Goal: Information Seeking & Learning: Learn about a topic

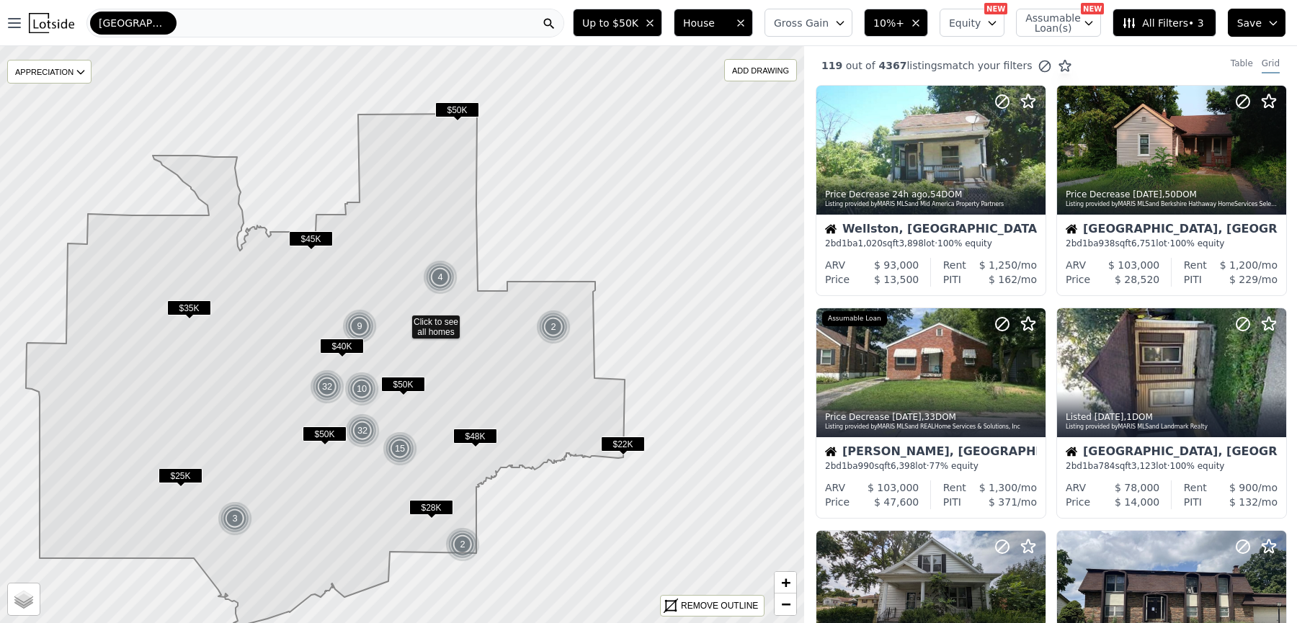
click at [1268, 17] on icon "button" at bounding box center [1274, 23] width 12 height 12
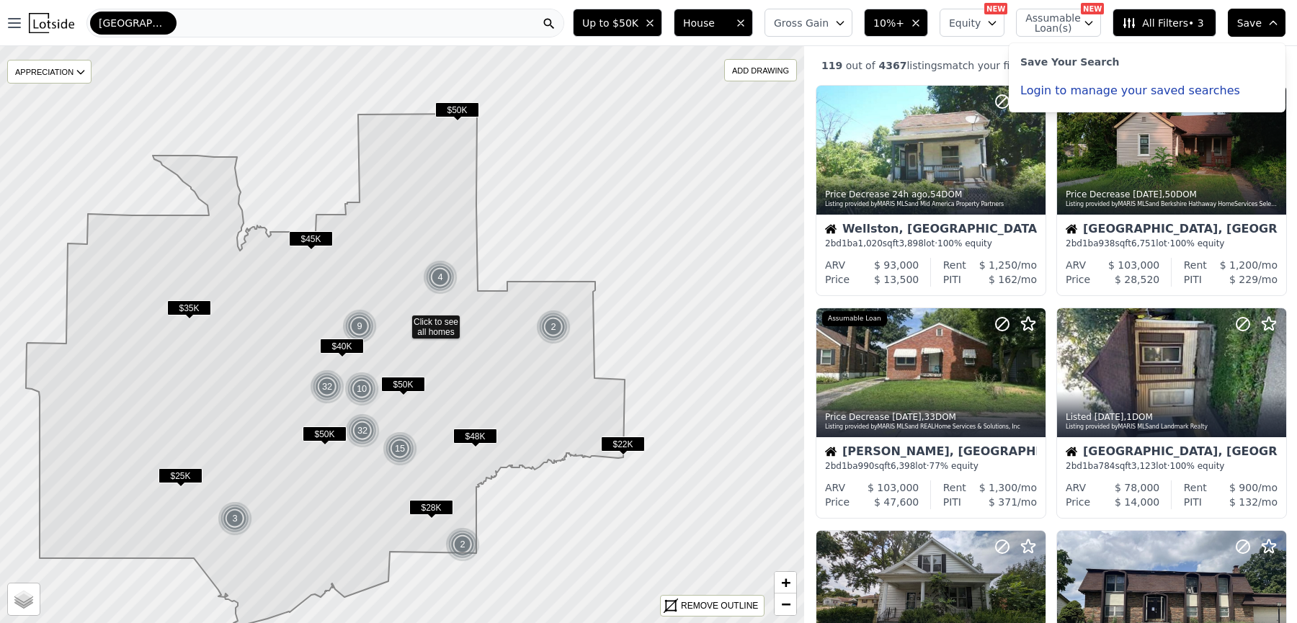
click at [1030, 87] on button "Login to manage your saved searches" at bounding box center [1130, 91] width 220 height 12
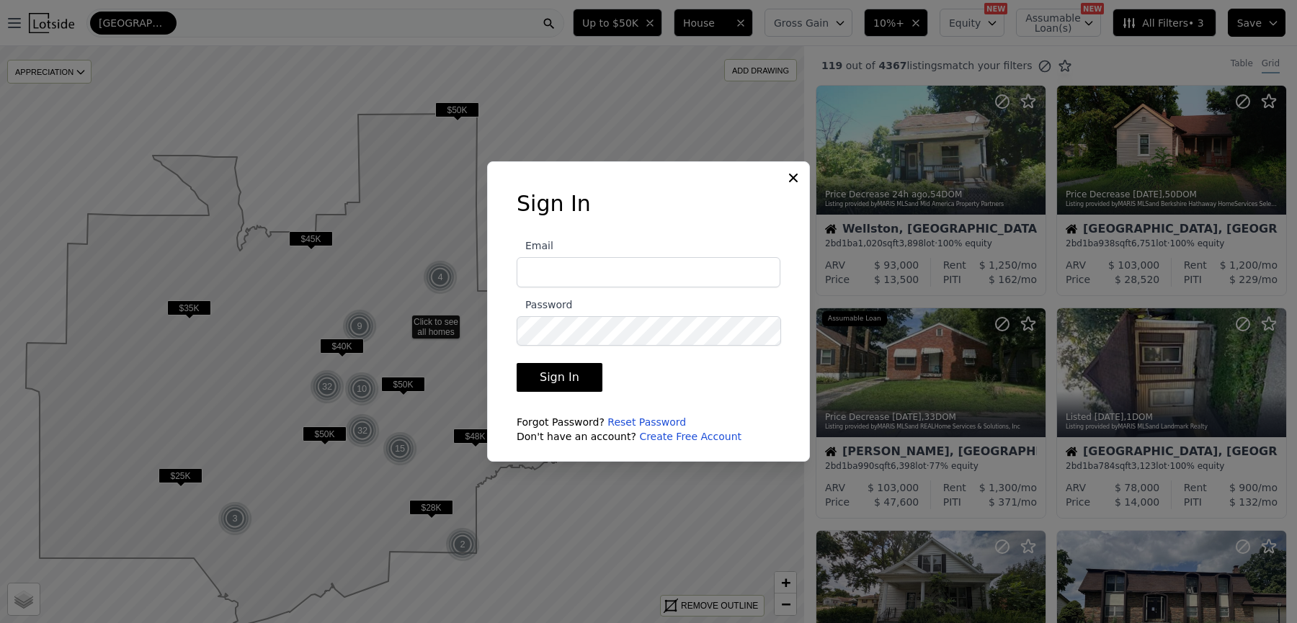
click at [0, 623] on com-1password-button at bounding box center [0, 623] width 0 height 0
type input "zwe.naing@outlook.com"
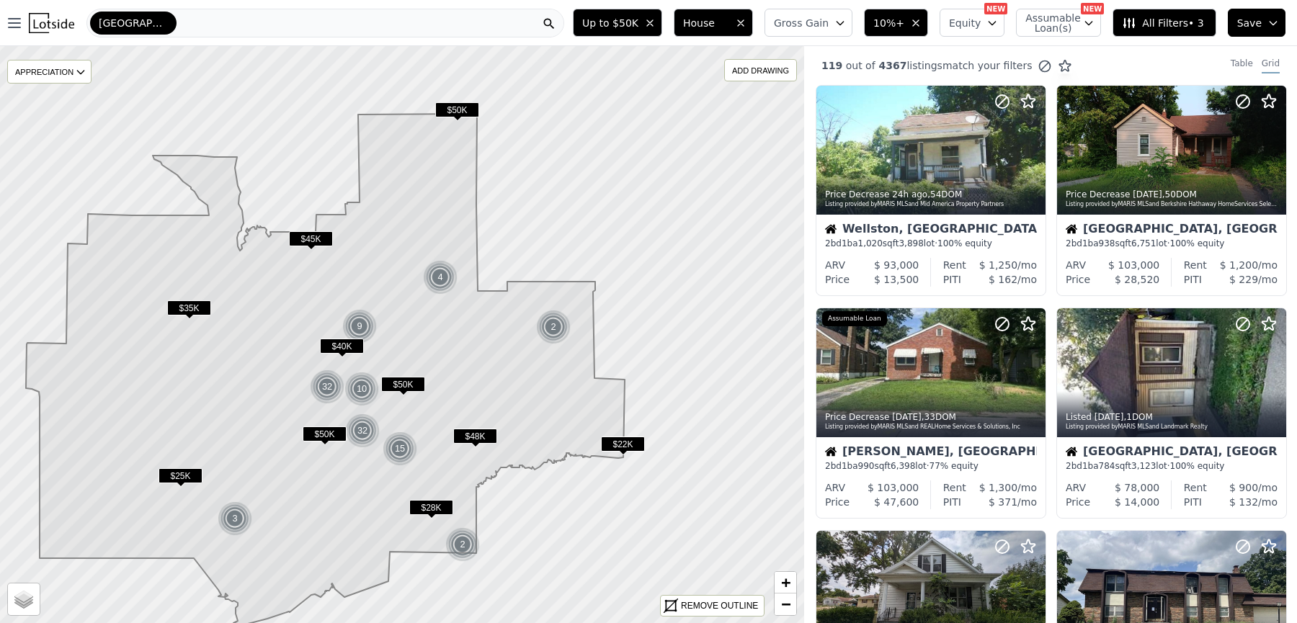
click at [1274, 22] on icon "button" at bounding box center [1274, 23] width 12 height 12
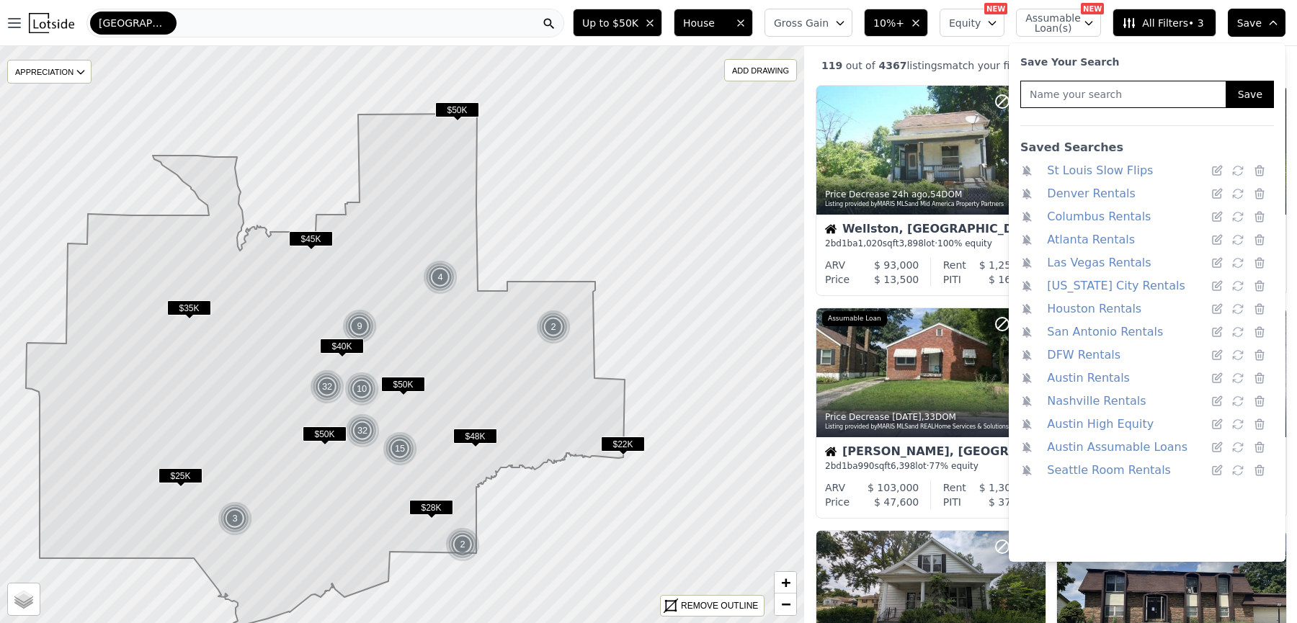
click at [1079, 374] on link "Austin Rentals" at bounding box center [1088, 378] width 83 height 20
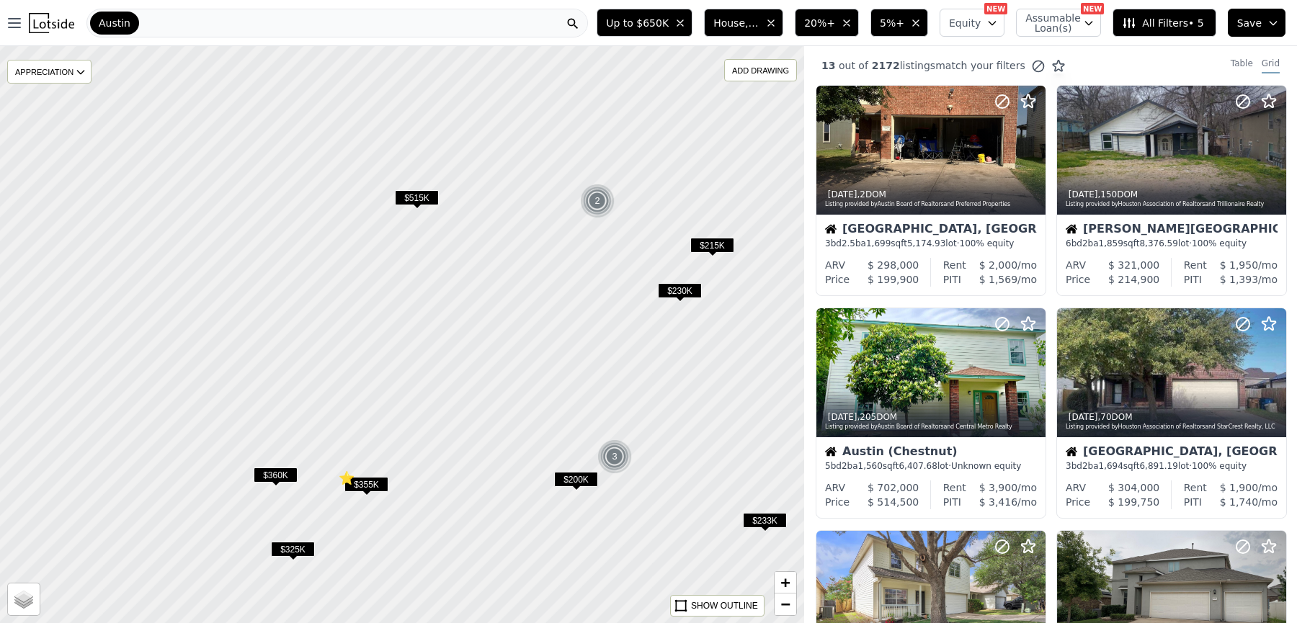
drag, startPoint x: 350, startPoint y: 265, endPoint x: 620, endPoint y: 326, distance: 276.9
click at [620, 326] on div at bounding box center [401, 334] width 965 height 693
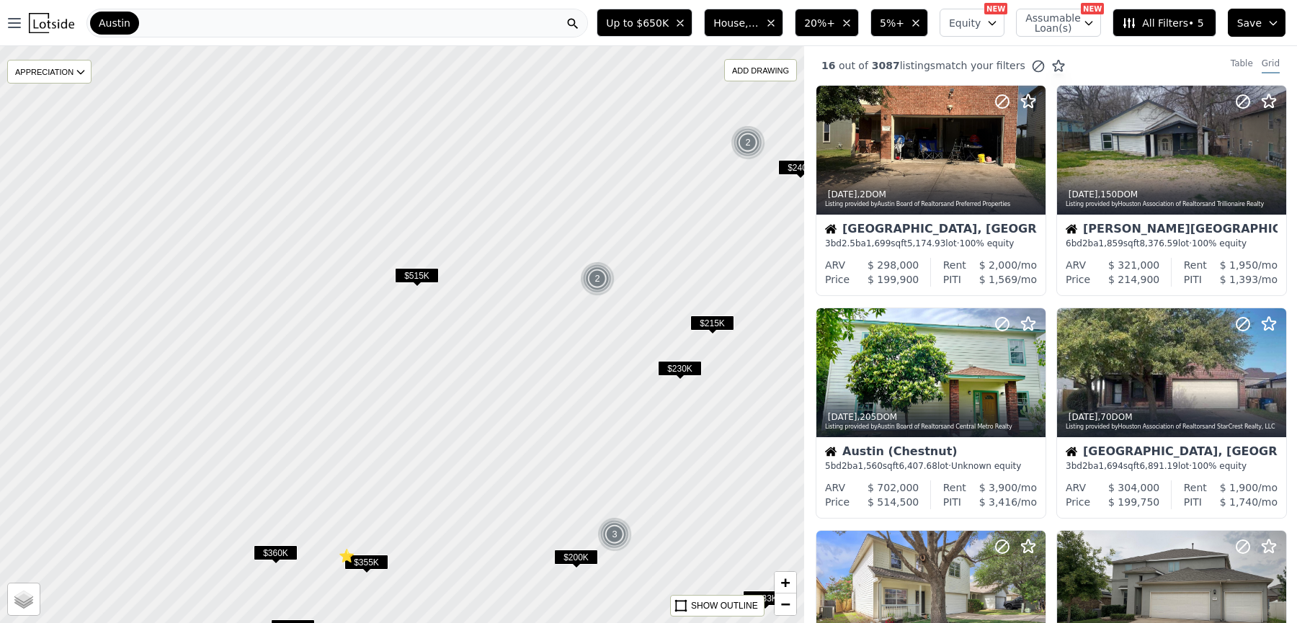
drag, startPoint x: 526, startPoint y: 345, endPoint x: 526, endPoint y: 473, distance: 128.3
click at [526, 473] on div at bounding box center [401, 334] width 965 height 693
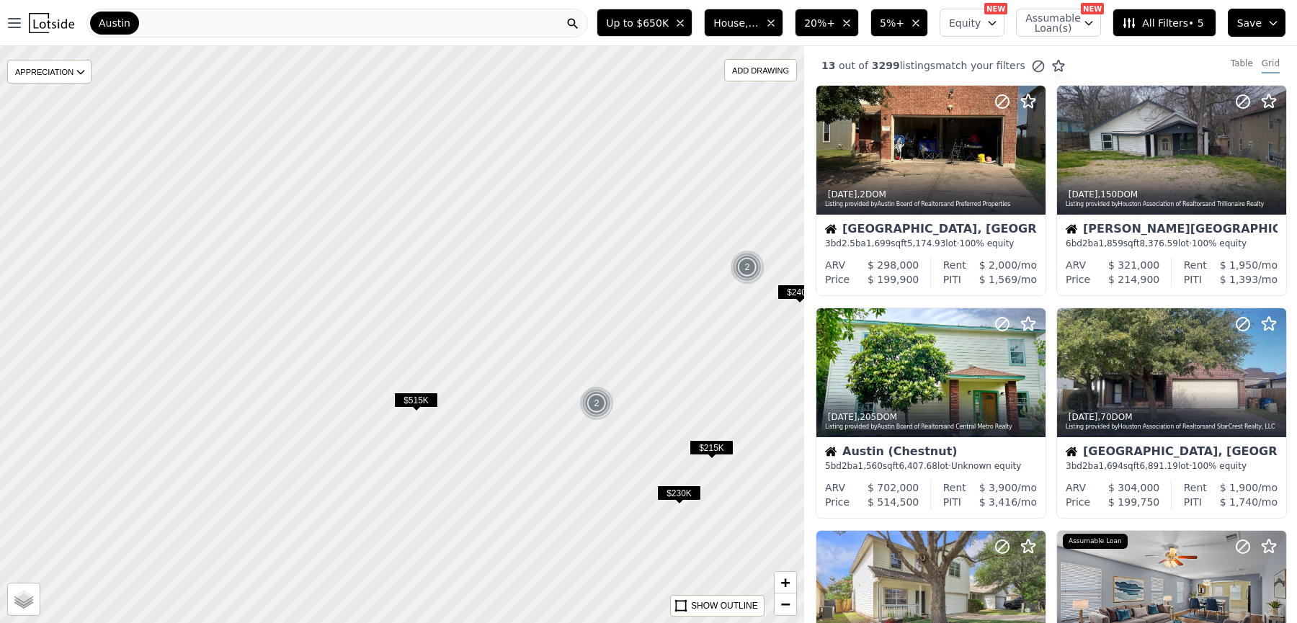
drag, startPoint x: 543, startPoint y: 289, endPoint x: 542, endPoint y: 359, distance: 69.9
click at [542, 359] on div at bounding box center [401, 334] width 965 height 693
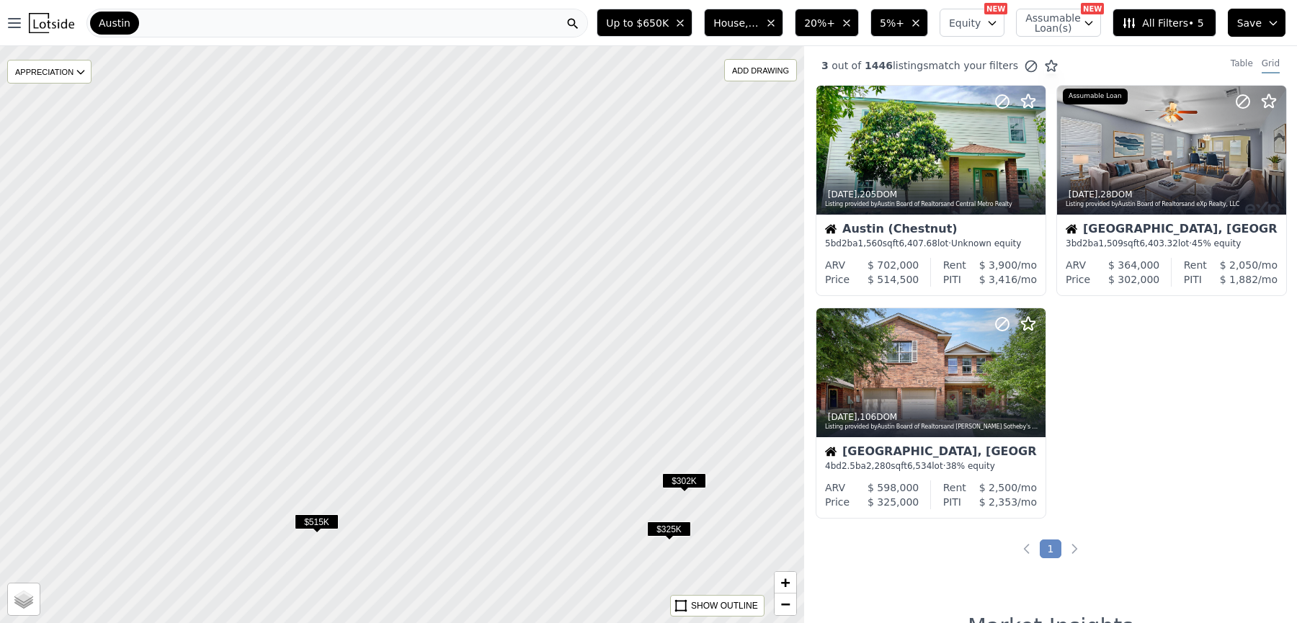
drag, startPoint x: 455, startPoint y: 313, endPoint x: 454, endPoint y: 378, distance: 64.1
click at [455, 378] on div at bounding box center [401, 334] width 965 height 693
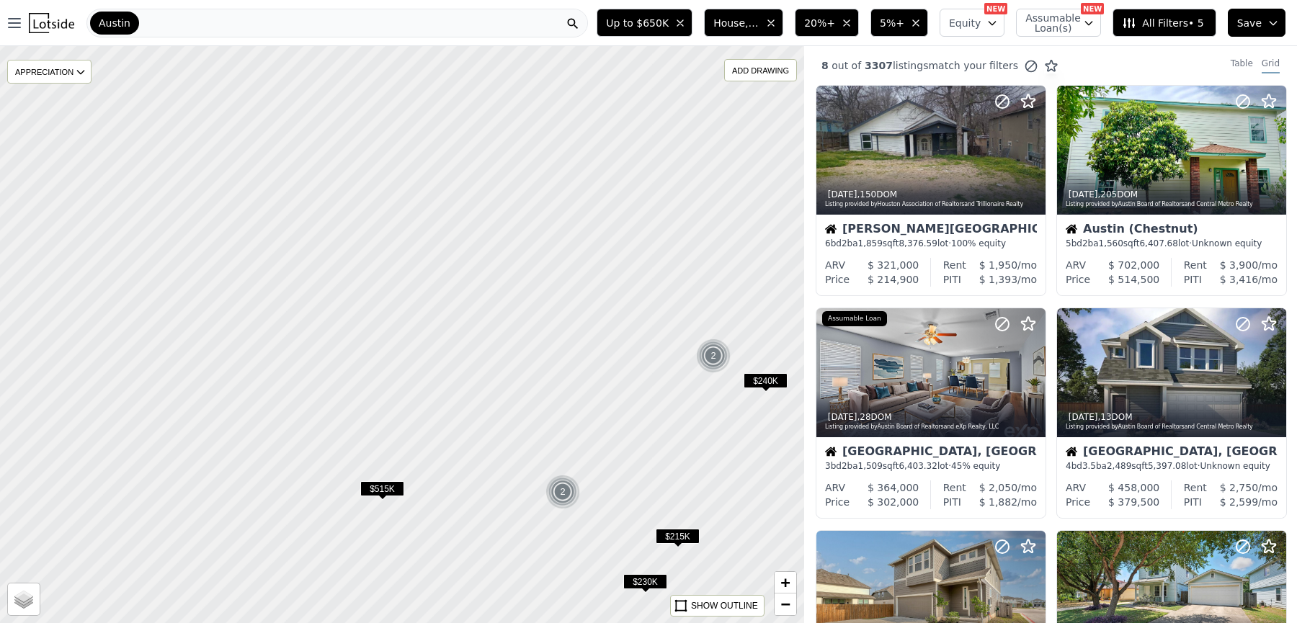
drag, startPoint x: 508, startPoint y: 306, endPoint x: 486, endPoint y: 491, distance: 186.5
click at [487, 490] on div at bounding box center [401, 334] width 965 height 693
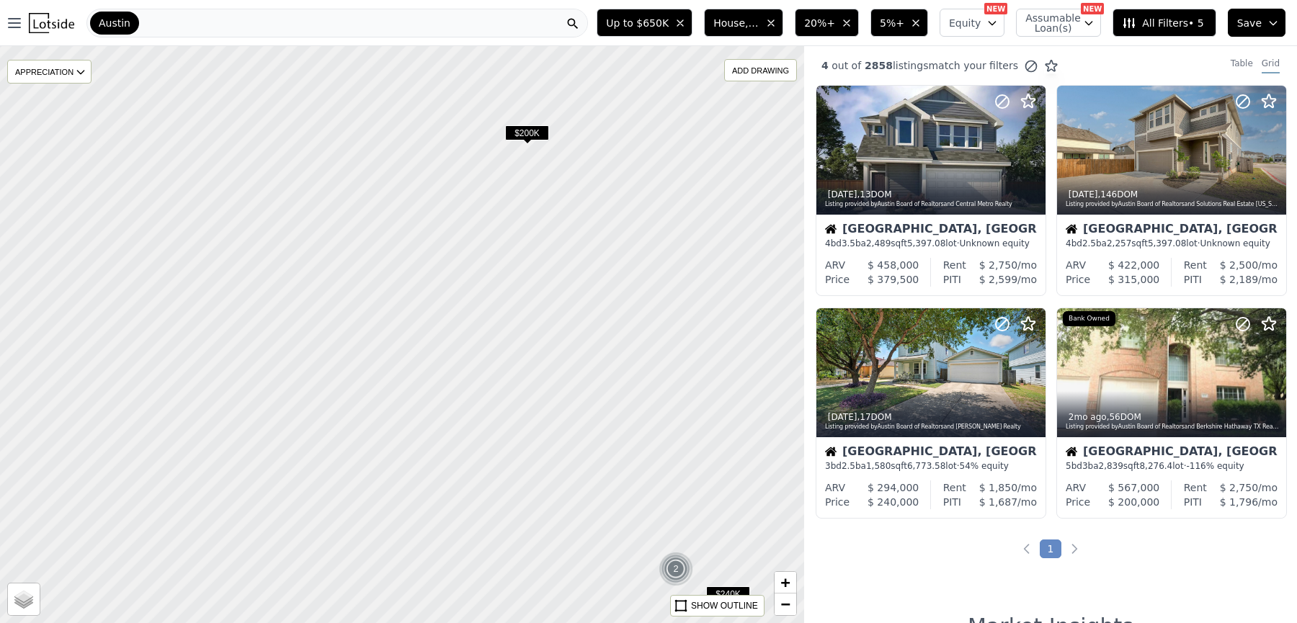
drag, startPoint x: 536, startPoint y: 369, endPoint x: 502, endPoint y: 437, distance: 76.1
click at [504, 436] on div at bounding box center [395, 348] width 965 height 693
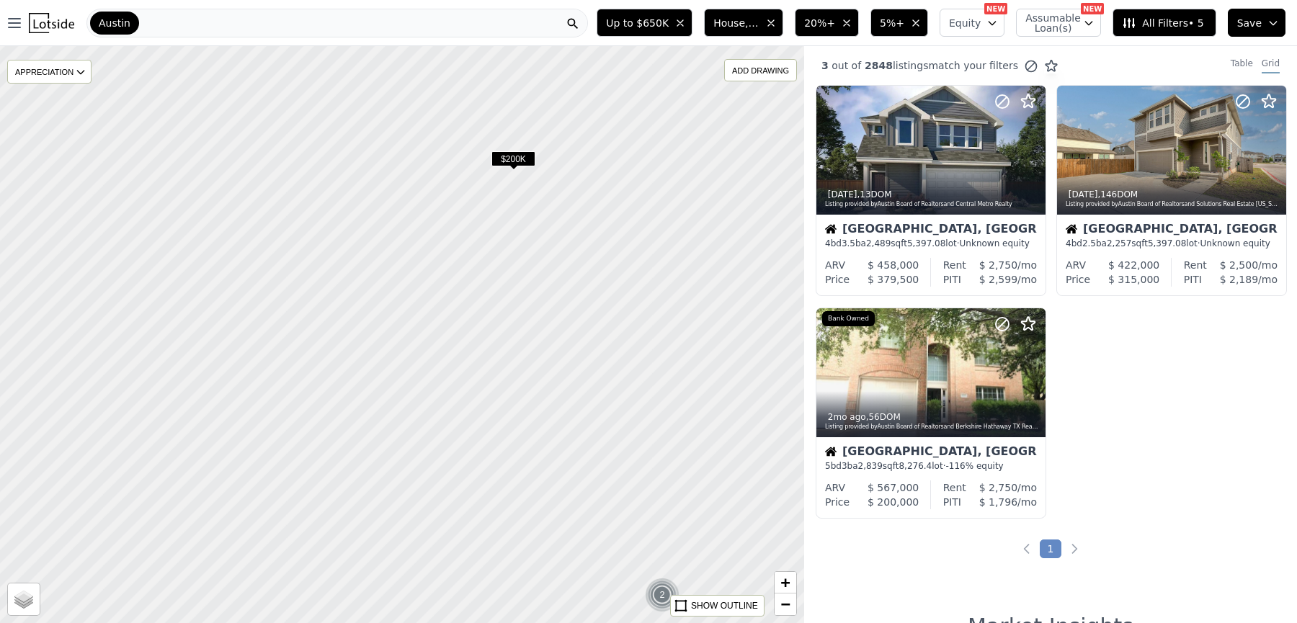
click at [827, 24] on span "20%+" at bounding box center [819, 23] width 31 height 14
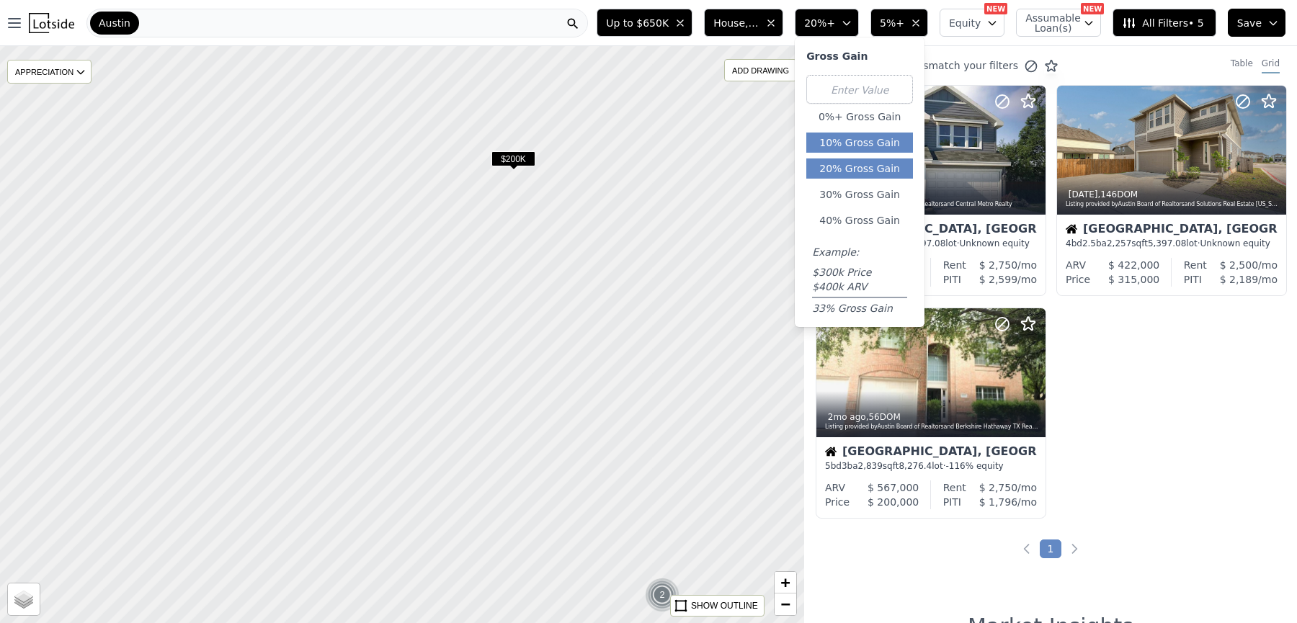
click at [853, 143] on button "10% Gross Gain" at bounding box center [859, 143] width 107 height 20
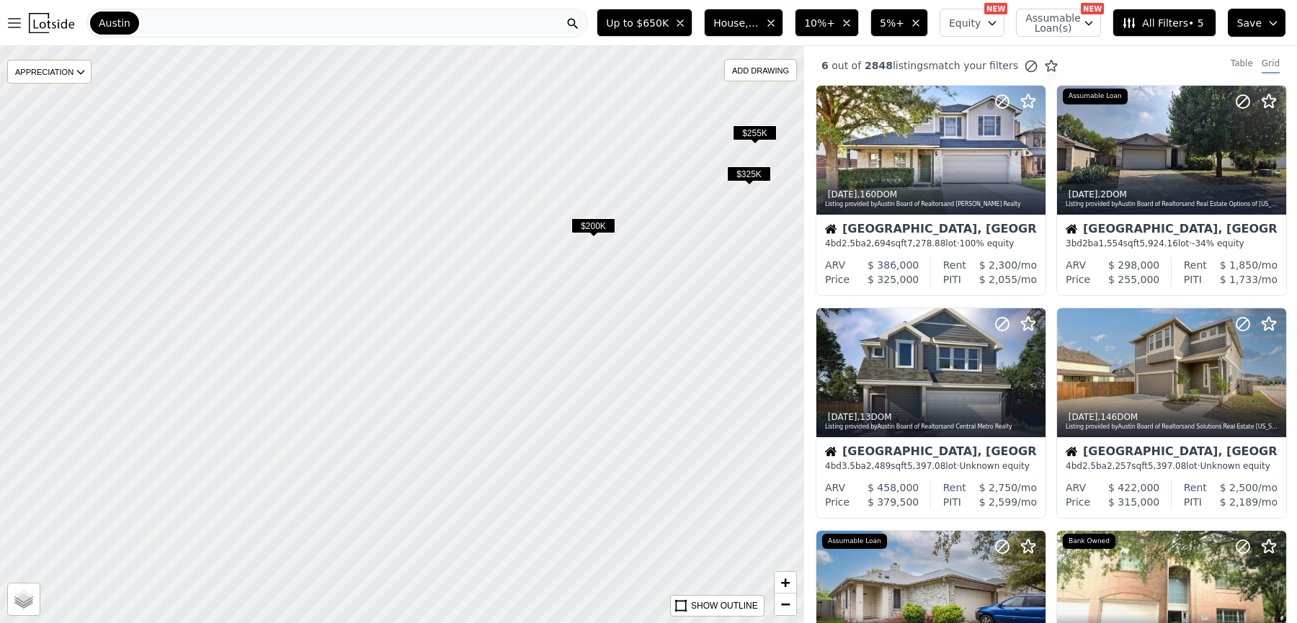
drag, startPoint x: 631, startPoint y: 228, endPoint x: 711, endPoint y: 295, distance: 104.4
click at [711, 295] on div at bounding box center [401, 334] width 965 height 693
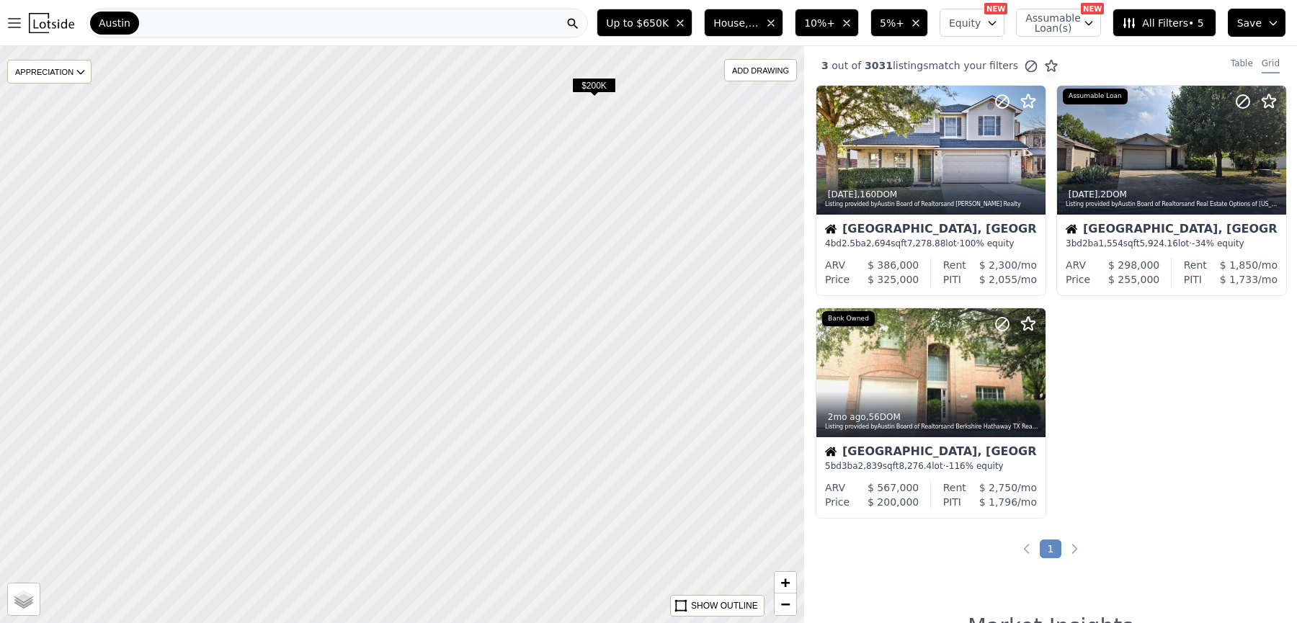
drag, startPoint x: 700, startPoint y: 308, endPoint x: 701, endPoint y: 161, distance: 147.0
click at [701, 162] on div at bounding box center [401, 334] width 965 height 693
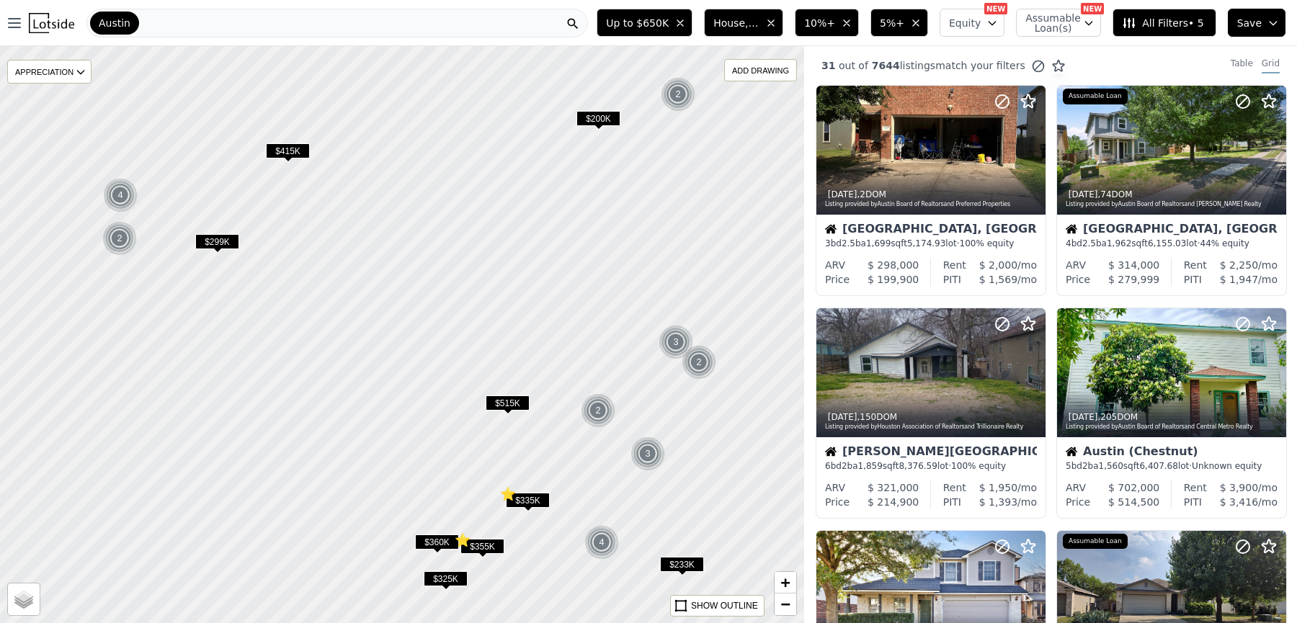
drag, startPoint x: 638, startPoint y: 179, endPoint x: 571, endPoint y: 193, distance: 68.6
click at [571, 193] on div at bounding box center [391, 337] width 965 height 693
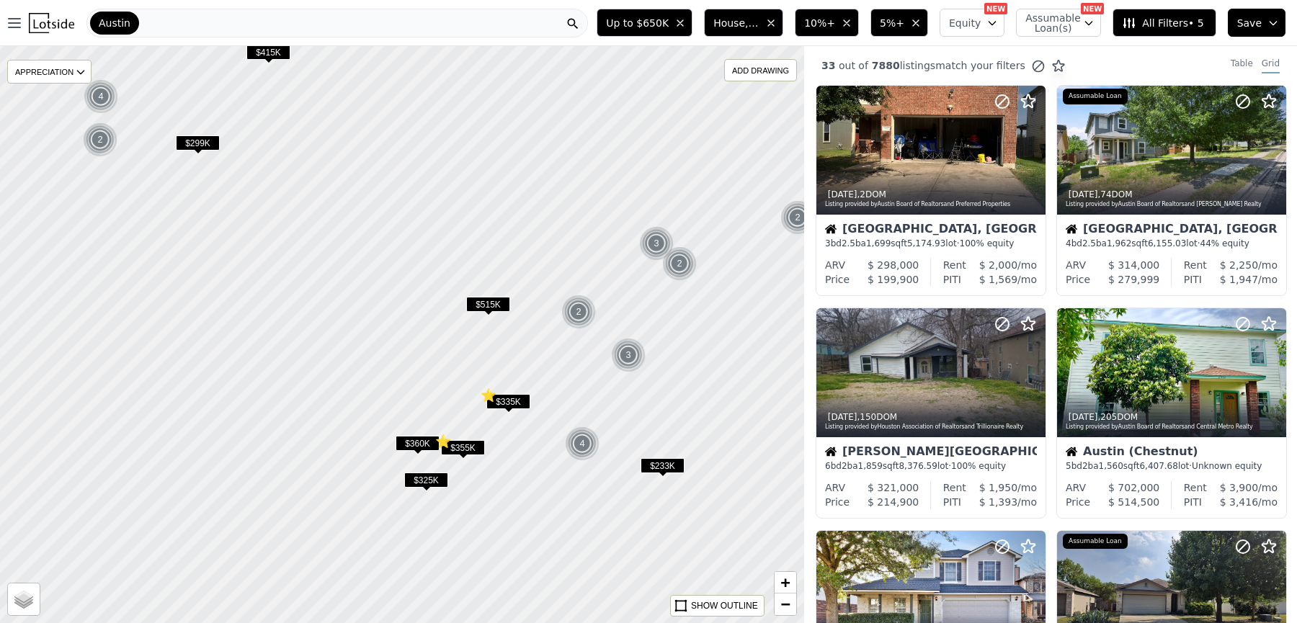
drag, startPoint x: 594, startPoint y: 230, endPoint x: 592, endPoint y: 123, distance: 107.4
click at [592, 123] on div at bounding box center [401, 334] width 965 height 693
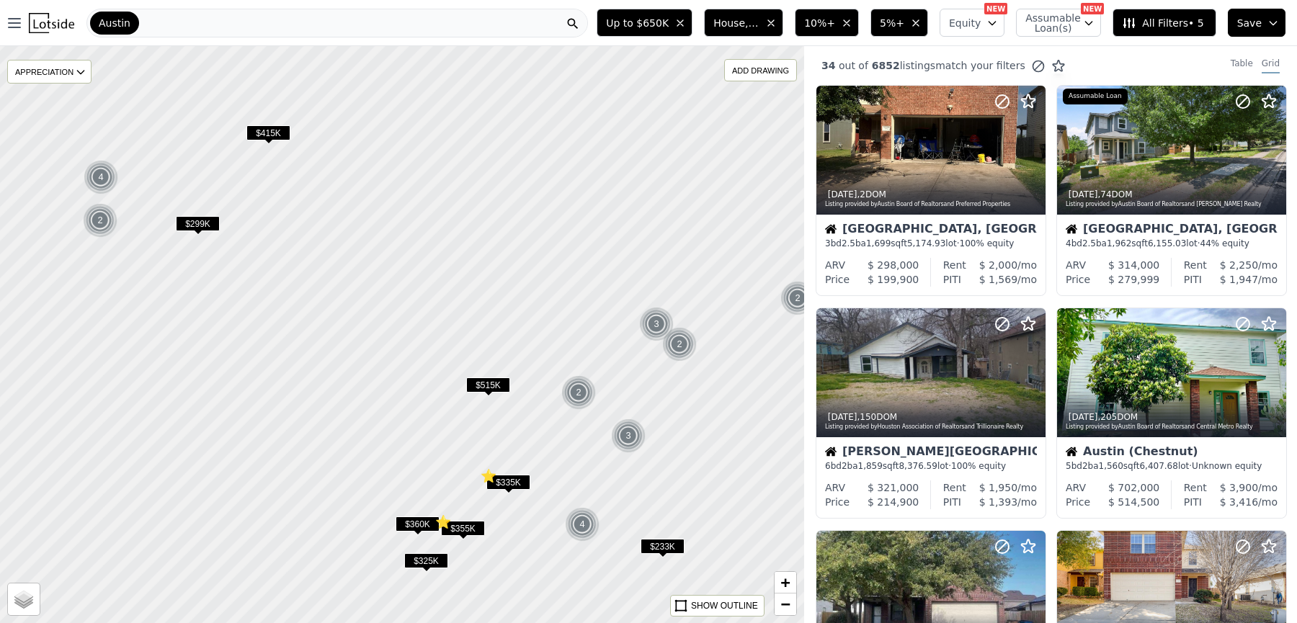
drag, startPoint x: 562, startPoint y: 269, endPoint x: 561, endPoint y: 348, distance: 79.3
click at [562, 349] on div at bounding box center [401, 334] width 965 height 693
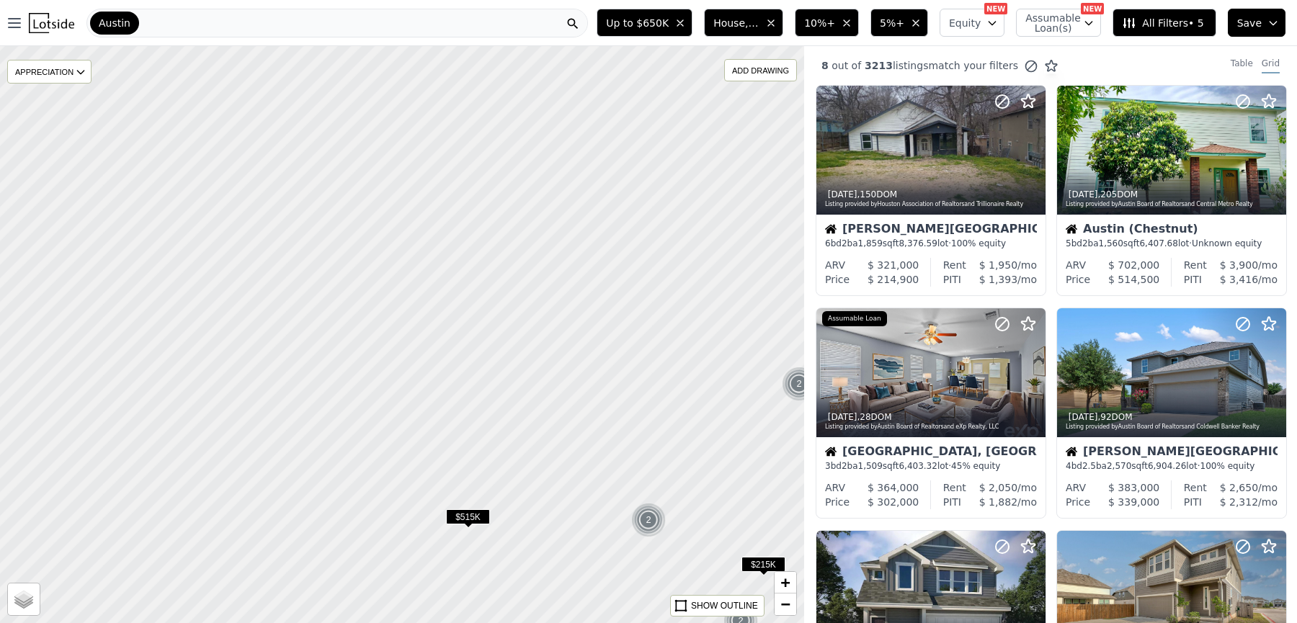
drag, startPoint x: 633, startPoint y: 202, endPoint x: 620, endPoint y: 289, distance: 87.6
click at [625, 289] on div at bounding box center [401, 334] width 965 height 693
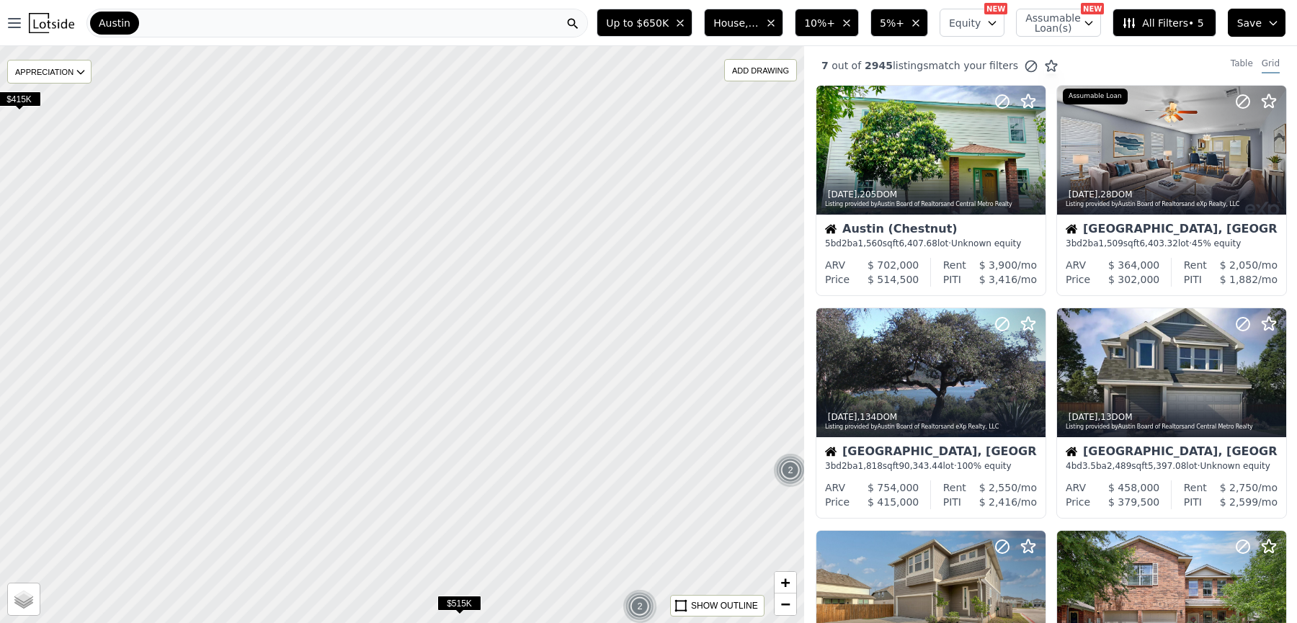
click at [894, 20] on span "5%+" at bounding box center [892, 23] width 25 height 14
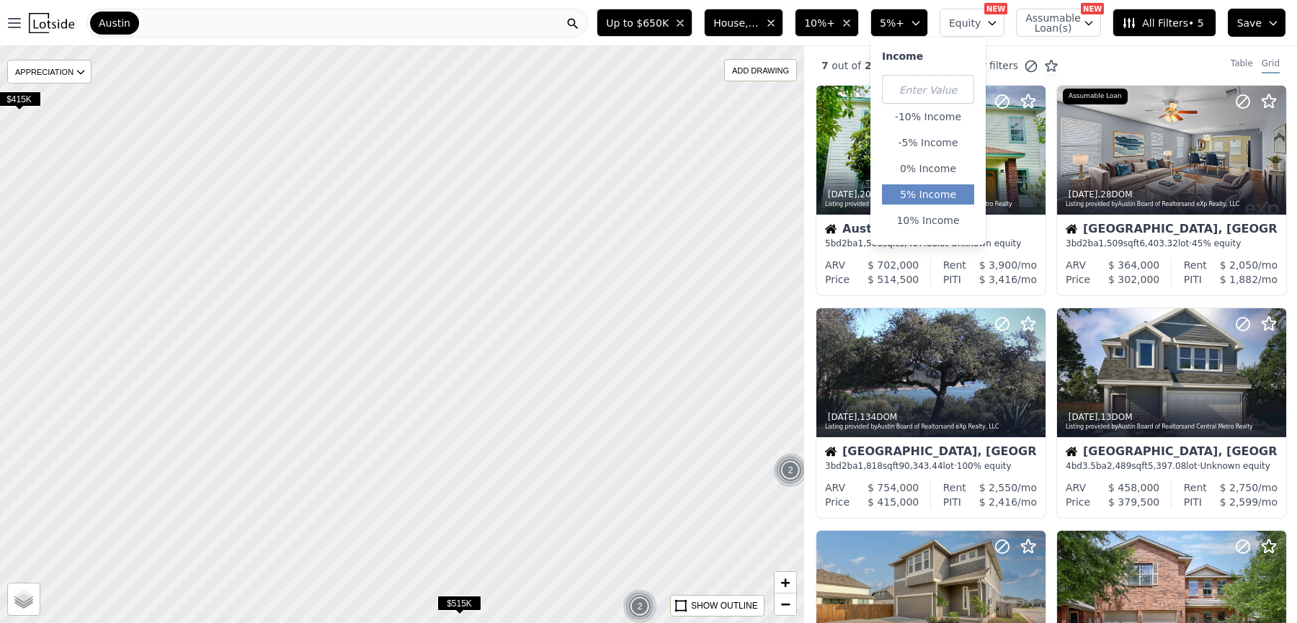
click at [925, 156] on div "-10% Income -5% Income 0% Income 5% Income 10% Income" at bounding box center [928, 154] width 92 height 159
click at [923, 166] on button "0% Income" at bounding box center [928, 169] width 92 height 20
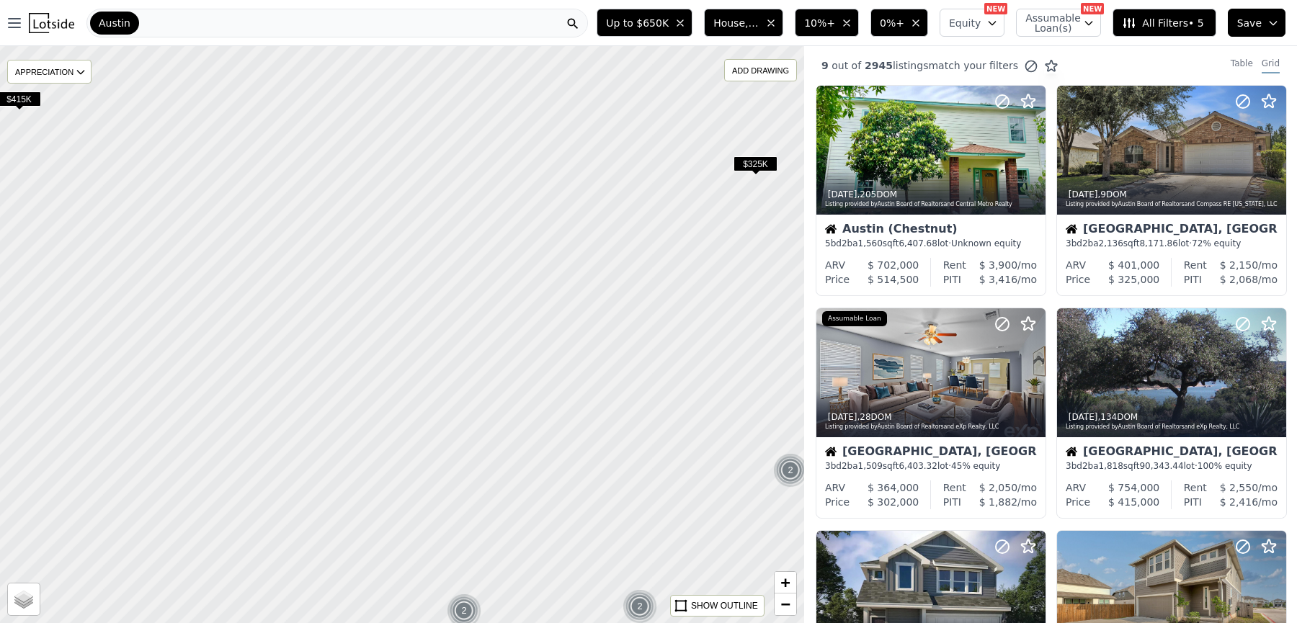
click at [922, 23] on icon "button" at bounding box center [916, 23] width 12 height 12
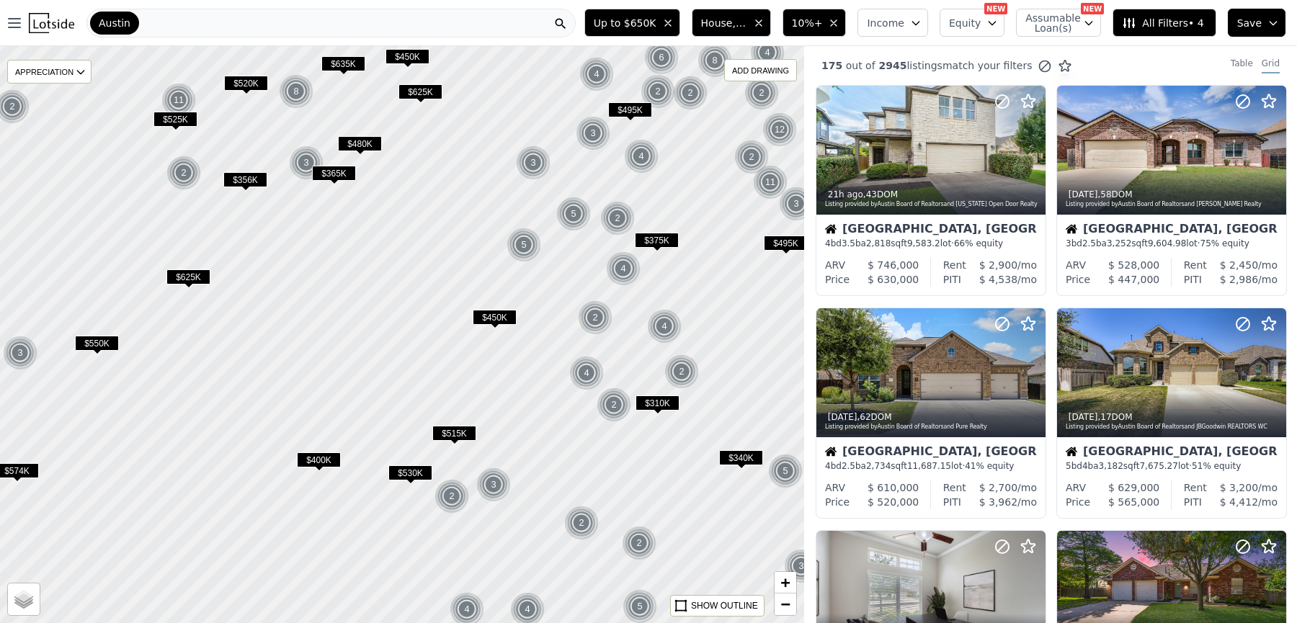
click at [677, 199] on div at bounding box center [401, 334] width 965 height 693
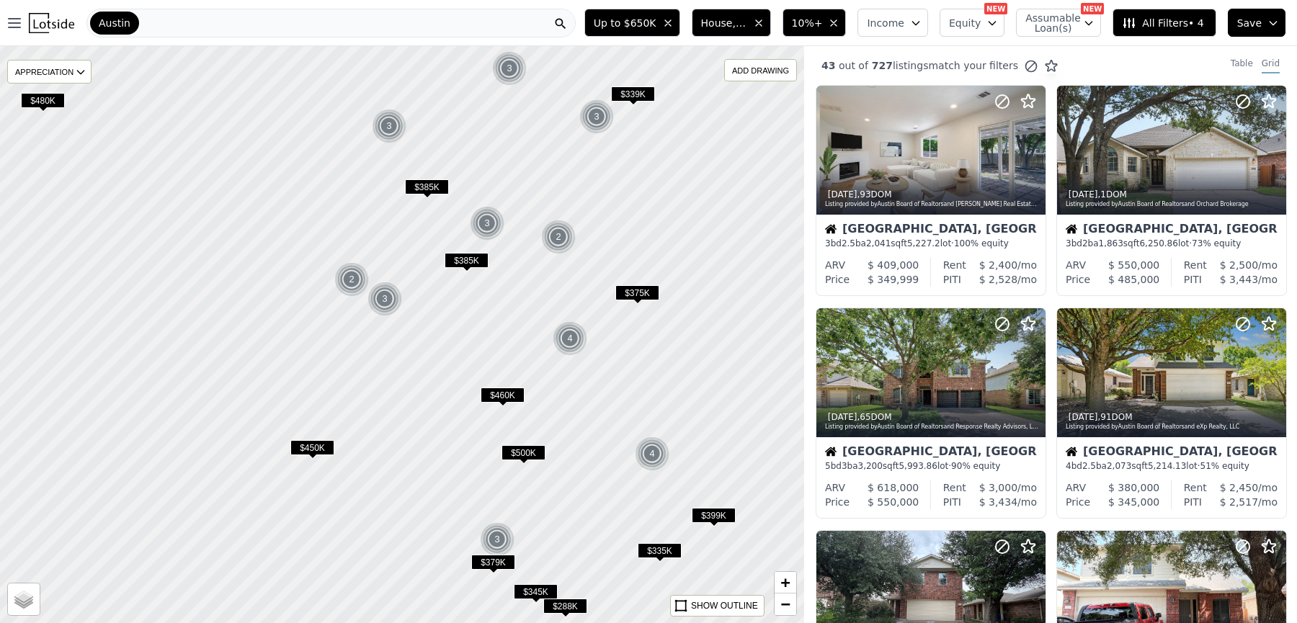
click at [729, 23] on span "House, Multifamily" at bounding box center [724, 23] width 46 height 14
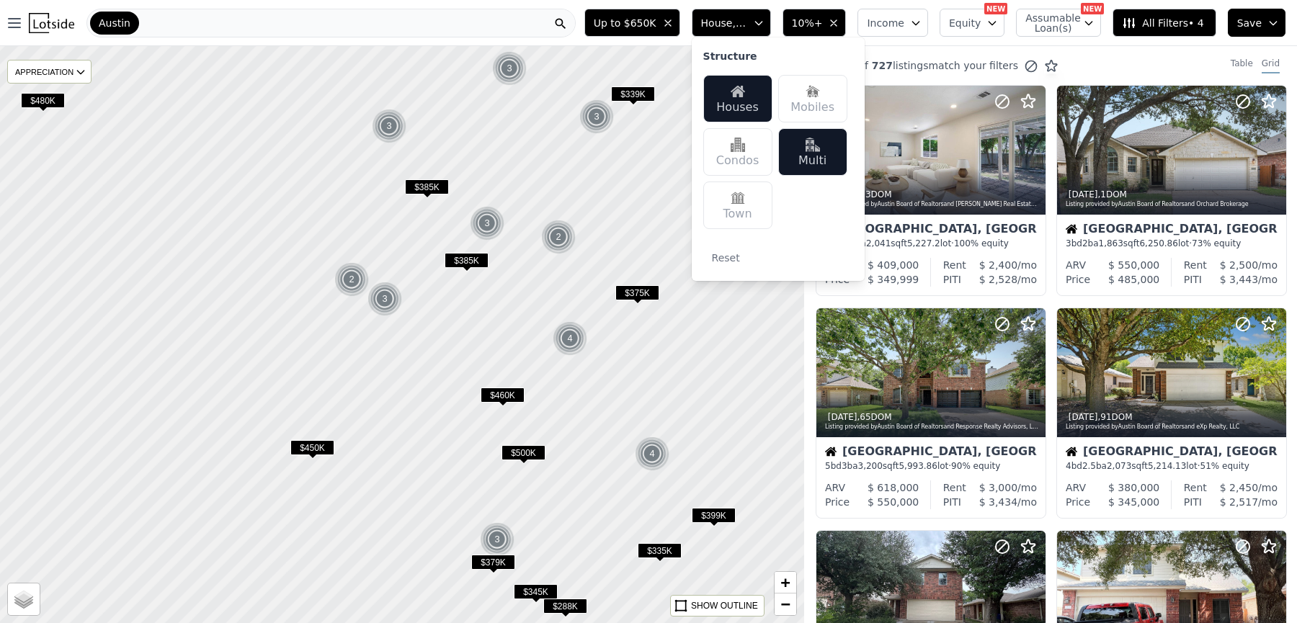
click at [638, 23] on span "Up to $650K" at bounding box center [625, 23] width 63 height 14
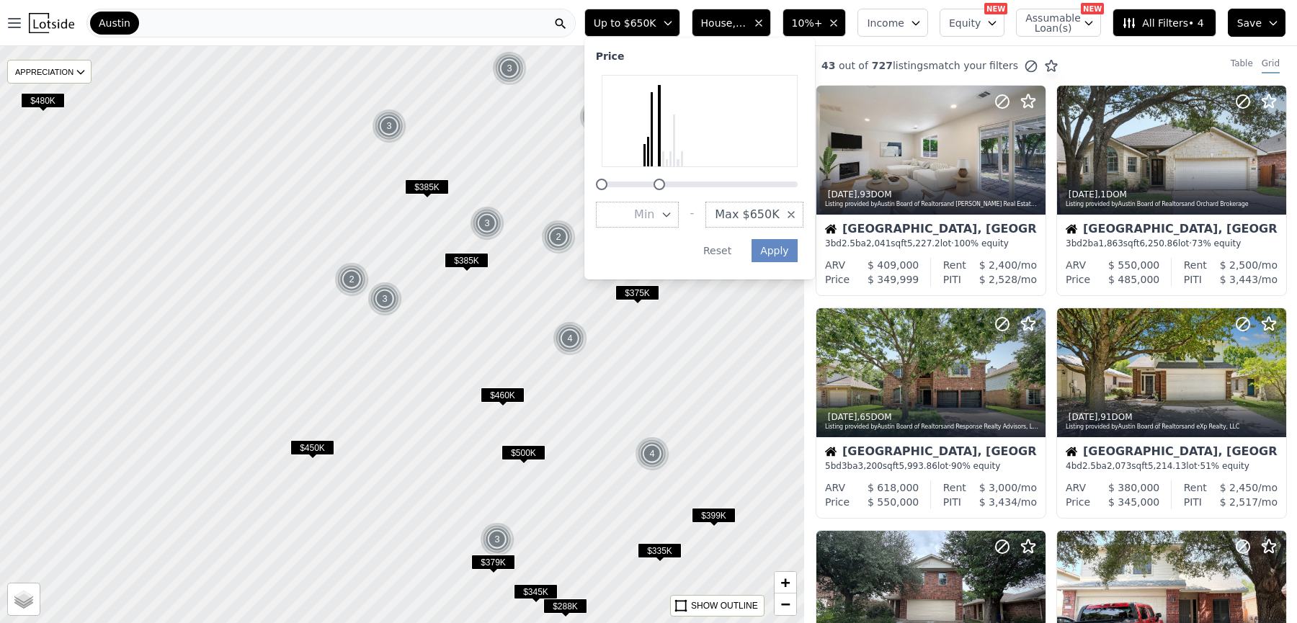
drag, startPoint x: 704, startPoint y: 186, endPoint x: 675, endPoint y: 184, distance: 28.9
click at [665, 184] on div at bounding box center [660, 185] width 12 height 12
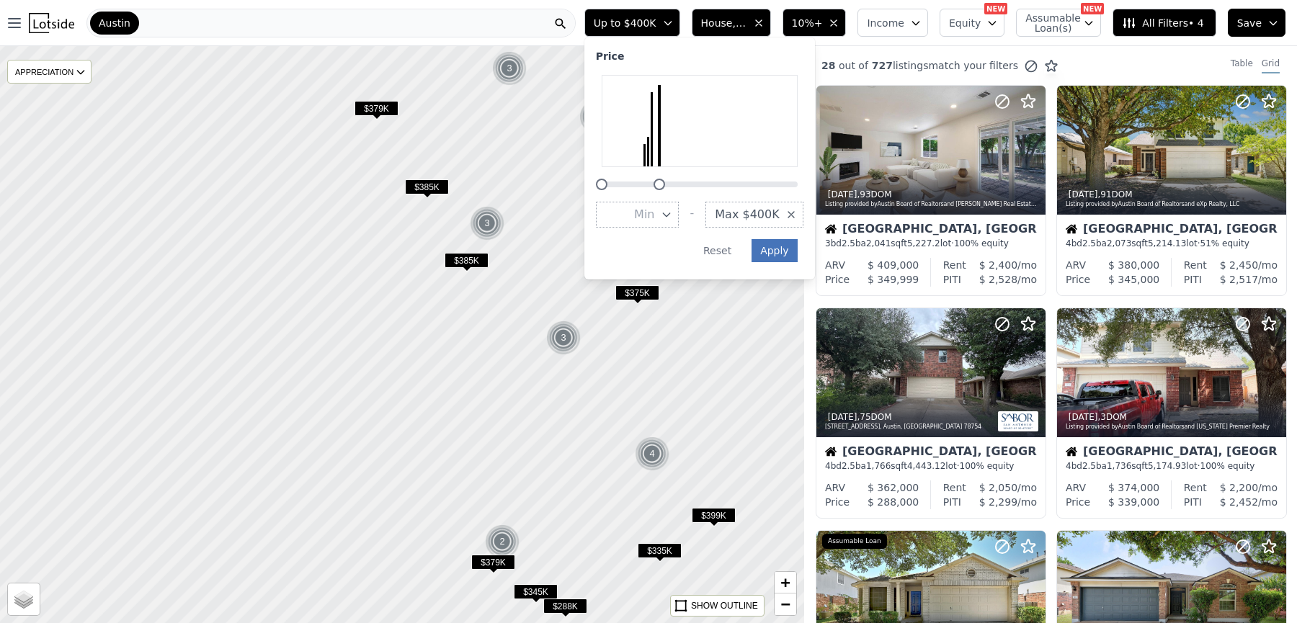
click at [798, 253] on button "Apply" at bounding box center [775, 250] width 46 height 23
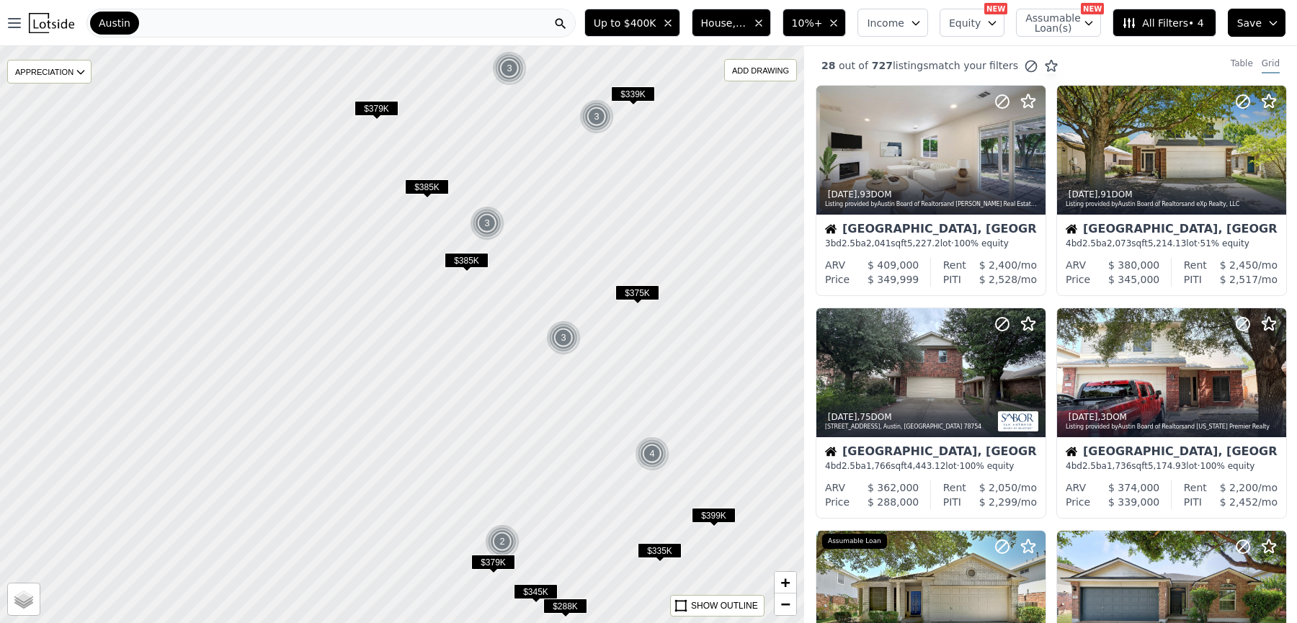
click at [472, 262] on span "$385K" at bounding box center [467, 260] width 44 height 15
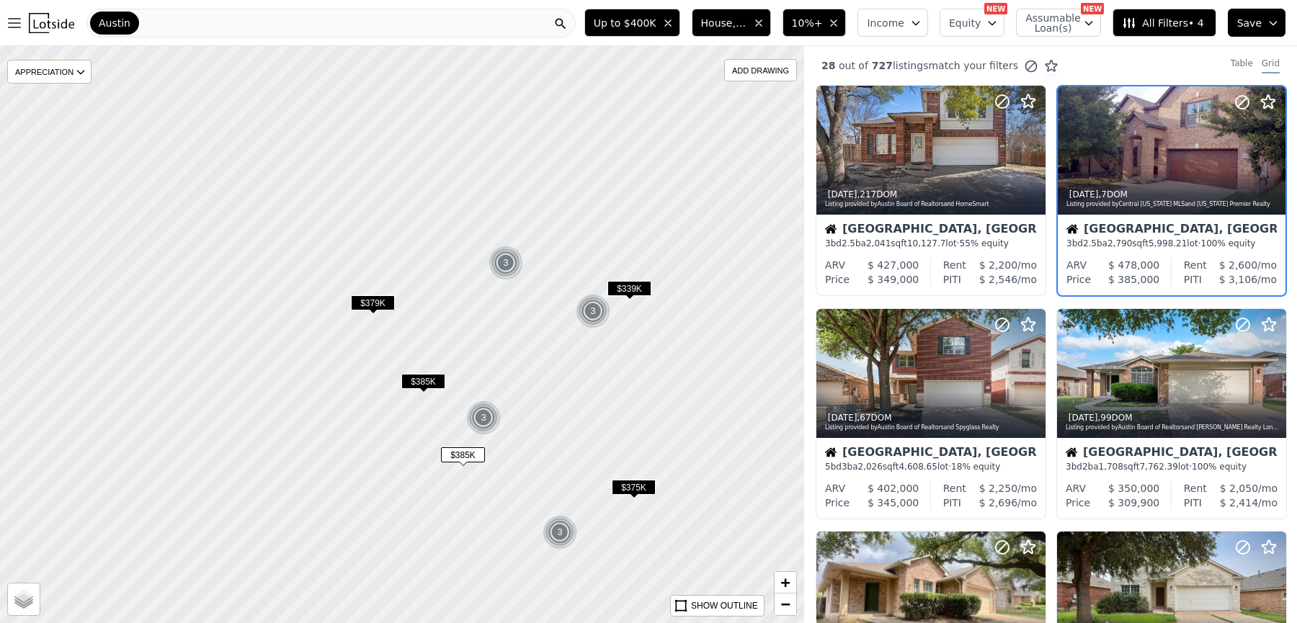
drag, startPoint x: 580, startPoint y: 224, endPoint x: 577, endPoint y: 419, distance: 194.6
click at [577, 419] on div at bounding box center [401, 334] width 965 height 693
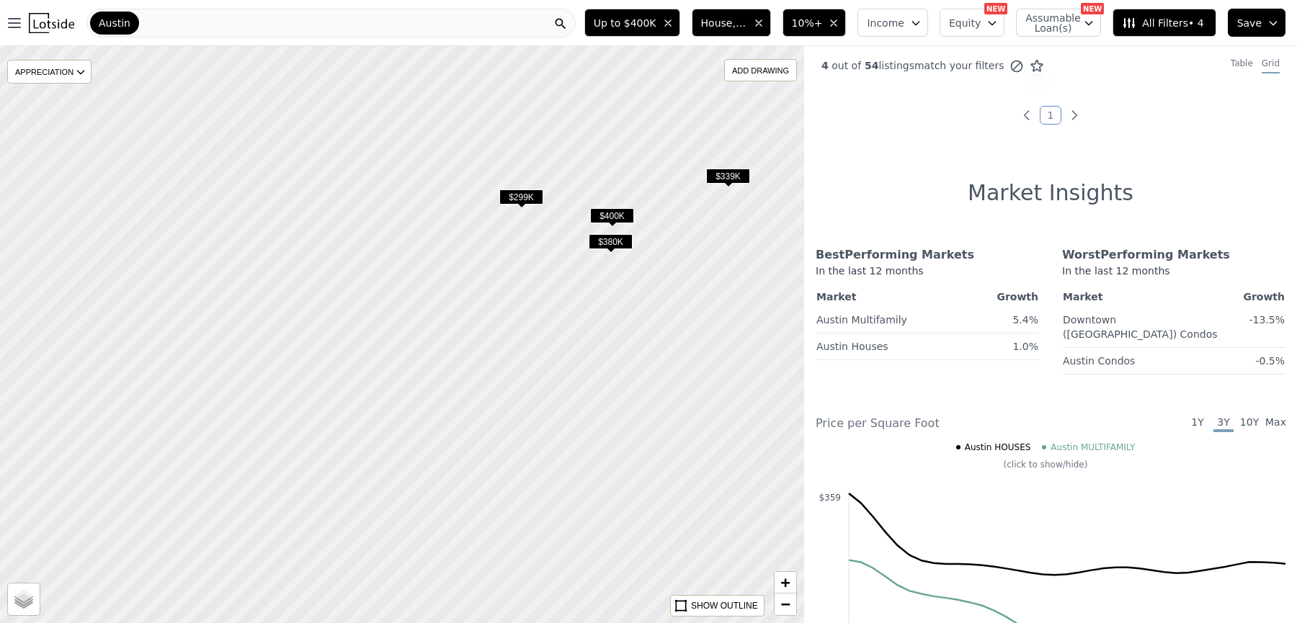
click at [520, 192] on span "$299K" at bounding box center [521, 197] width 44 height 15
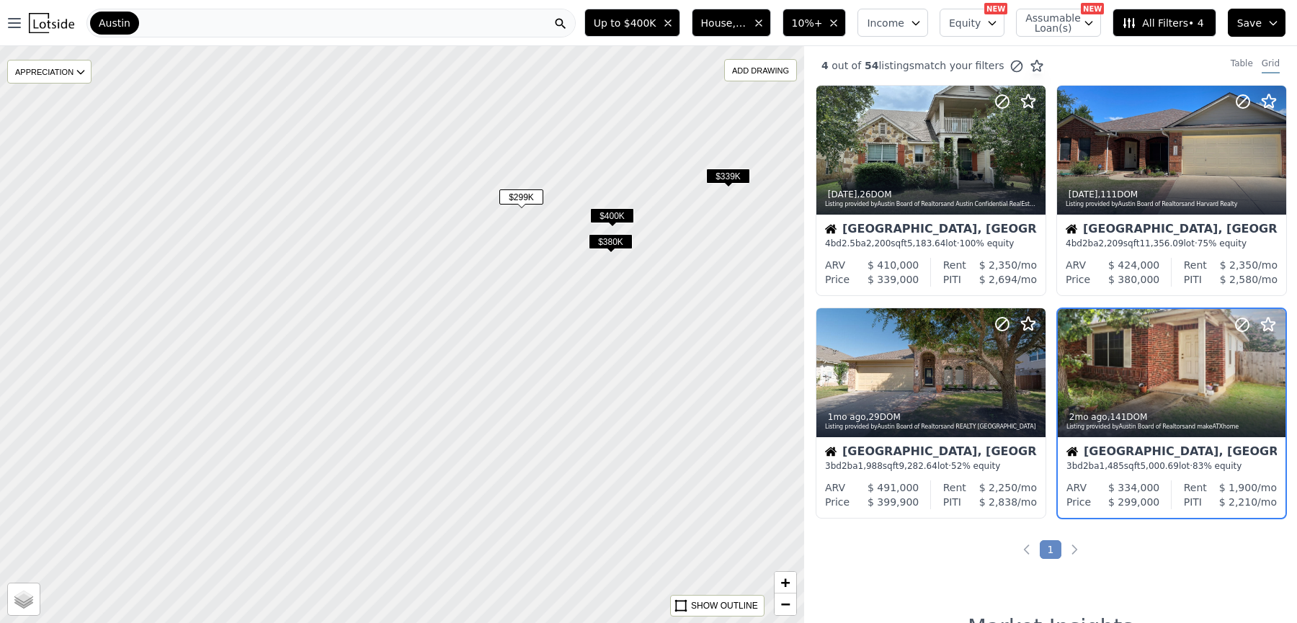
scroll to position [55, 0]
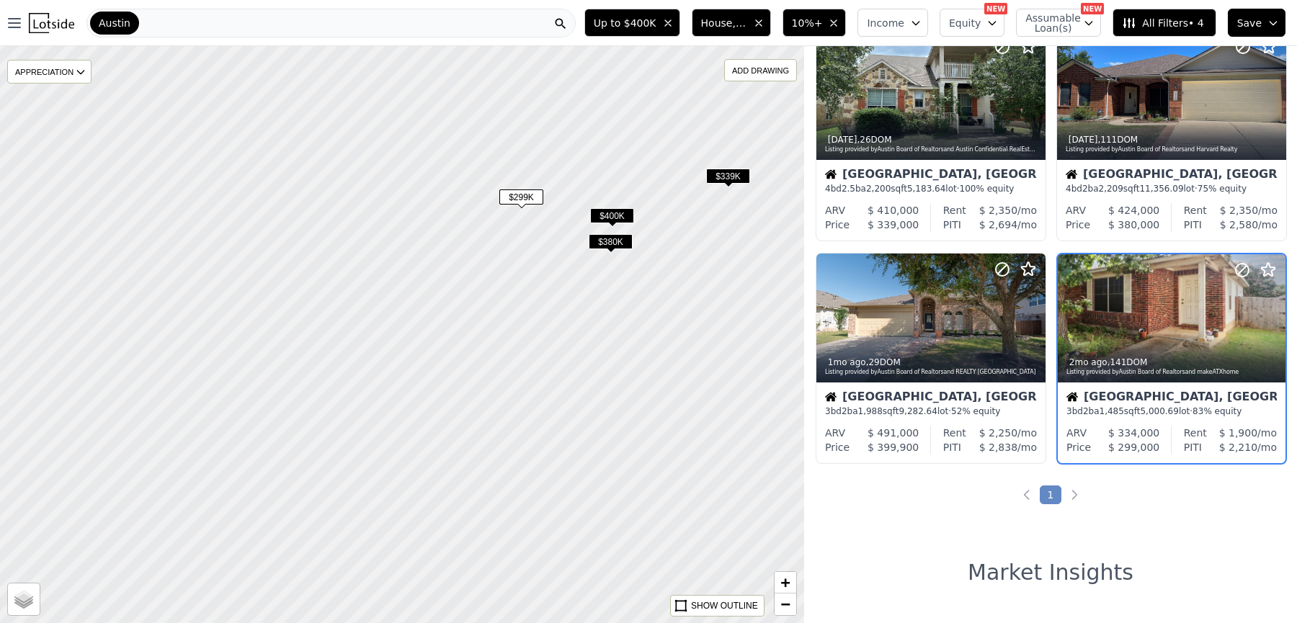
click at [1143, 406] on span "5,000.69" at bounding box center [1159, 411] width 38 height 10
drag, startPoint x: 625, startPoint y: 313, endPoint x: 672, endPoint y: 509, distance: 202.2
click at [671, 509] on div at bounding box center [401, 334] width 965 height 693
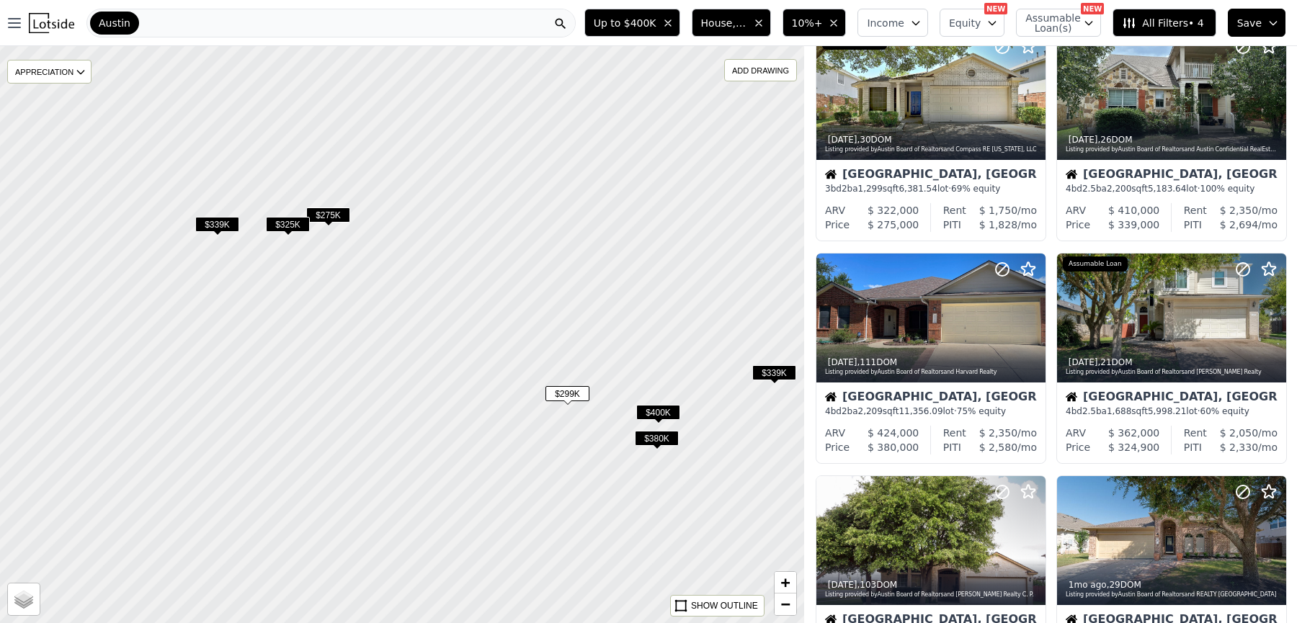
click at [334, 213] on span "$275K" at bounding box center [328, 215] width 44 height 15
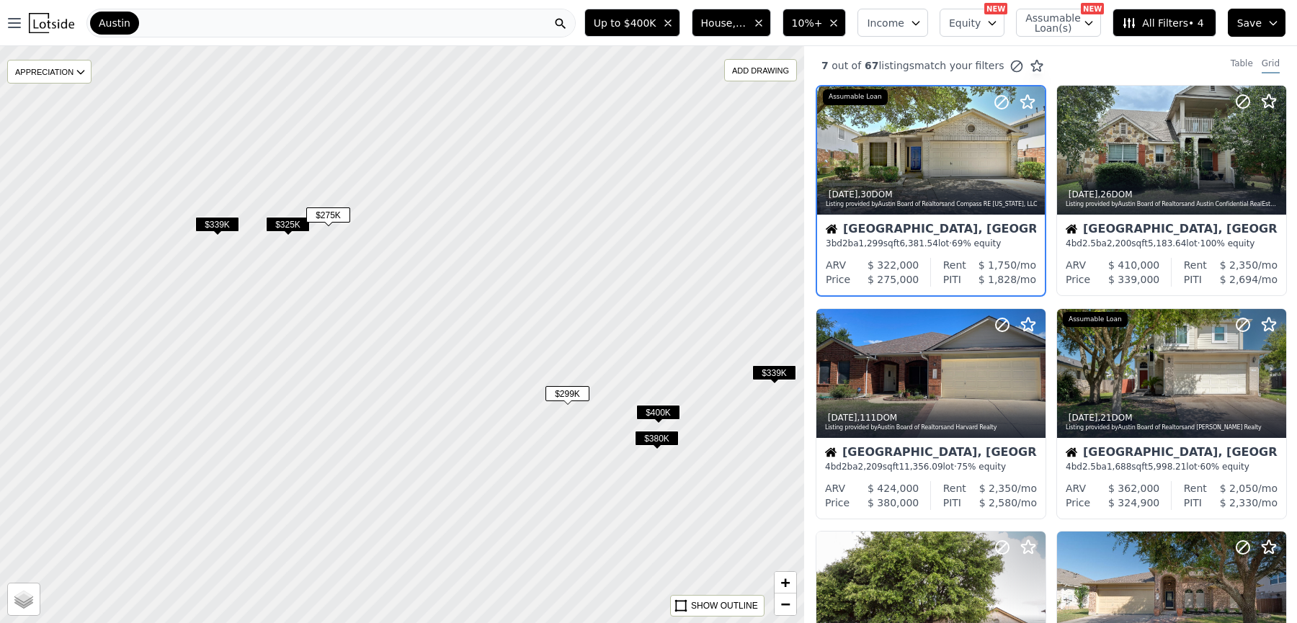
click at [881, 238] on div "3 bd 2 ba 1,299 sqft 6,381.54 lot · 69% equity" at bounding box center [931, 244] width 210 height 12
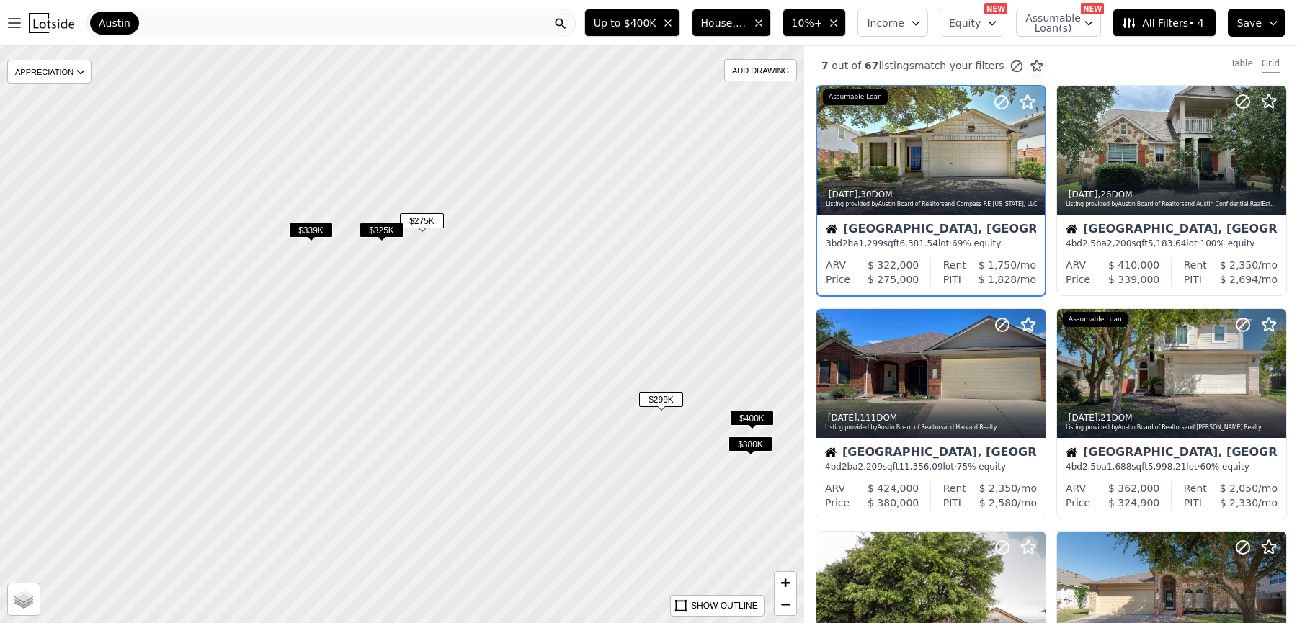
drag, startPoint x: 368, startPoint y: 316, endPoint x: 461, endPoint y: 322, distance: 93.9
click at [461, 322] on div at bounding box center [401, 334] width 965 height 693
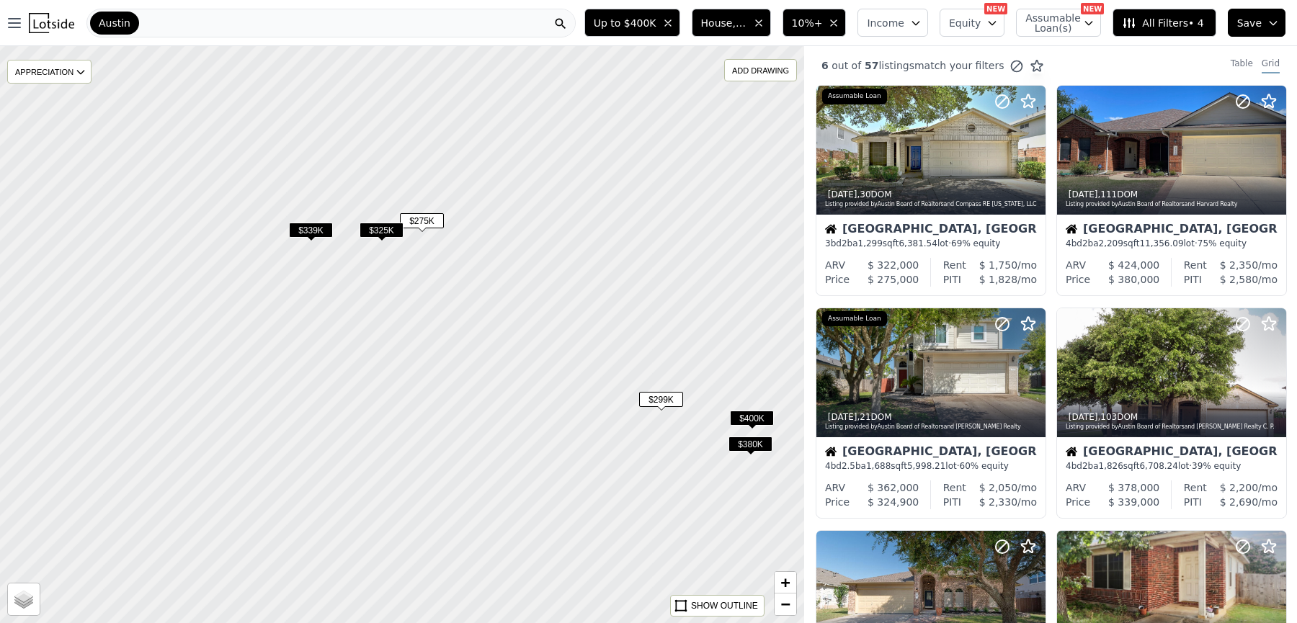
click at [385, 228] on span "$325K" at bounding box center [382, 230] width 44 height 15
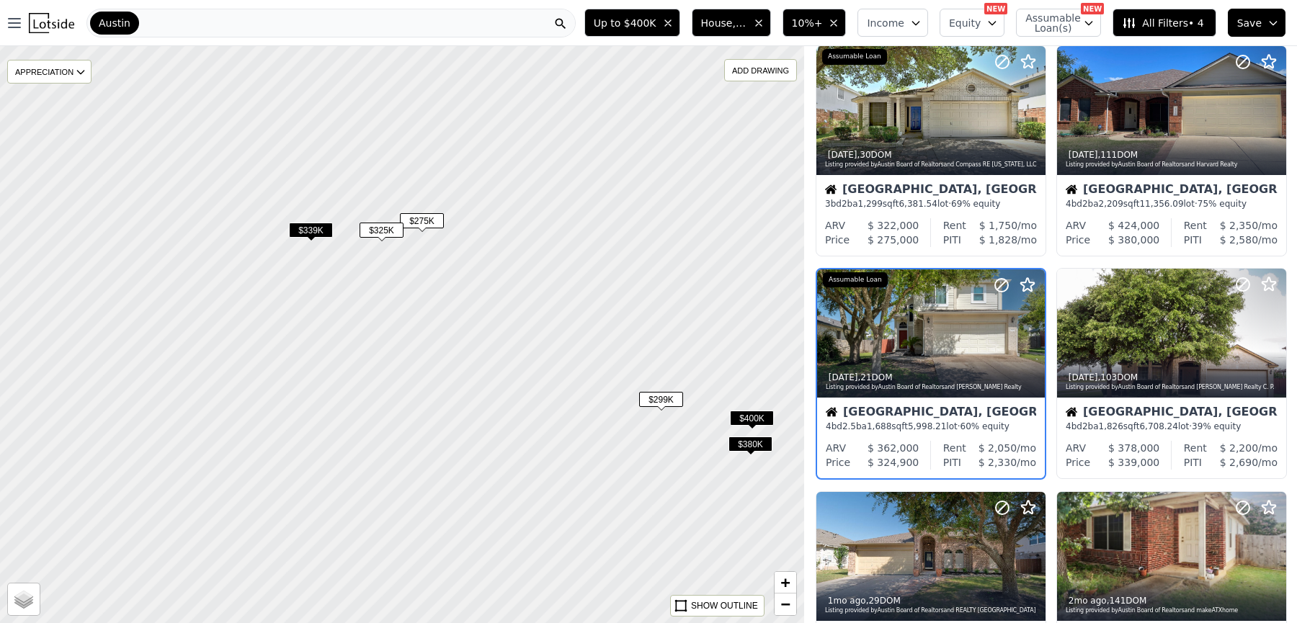
scroll to position [55, 0]
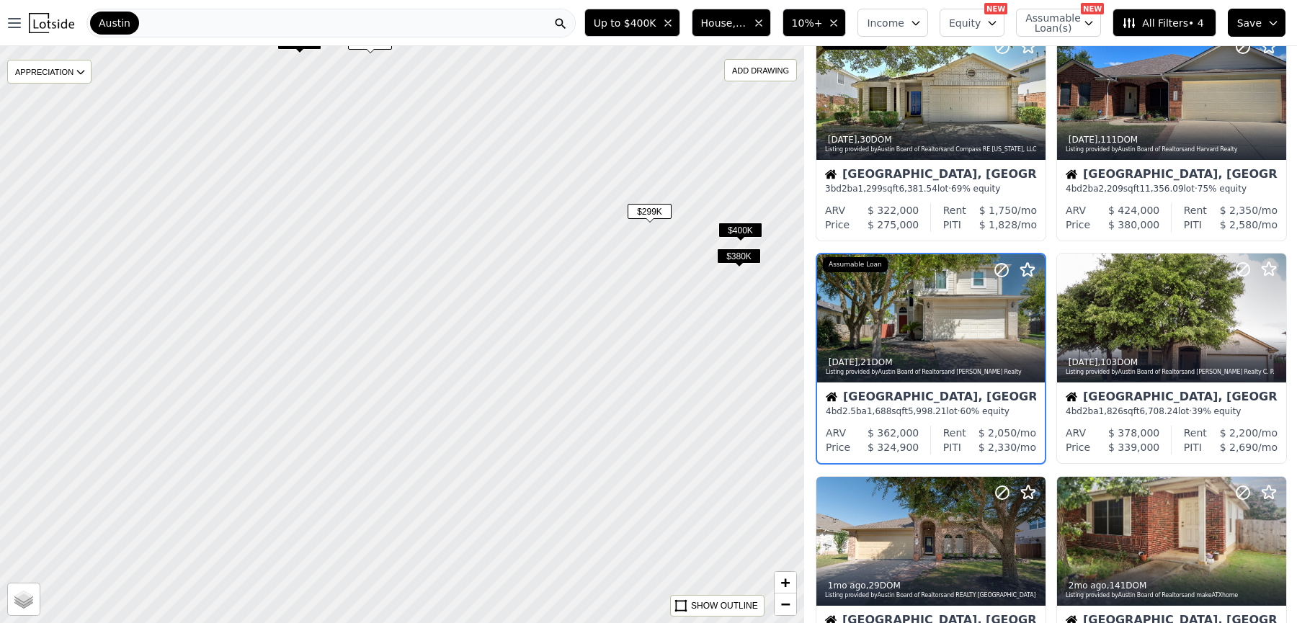
drag, startPoint x: 466, startPoint y: 367, endPoint x: 450, endPoint y: 163, distance: 204.6
click at [451, 164] on div at bounding box center [401, 325] width 965 height 693
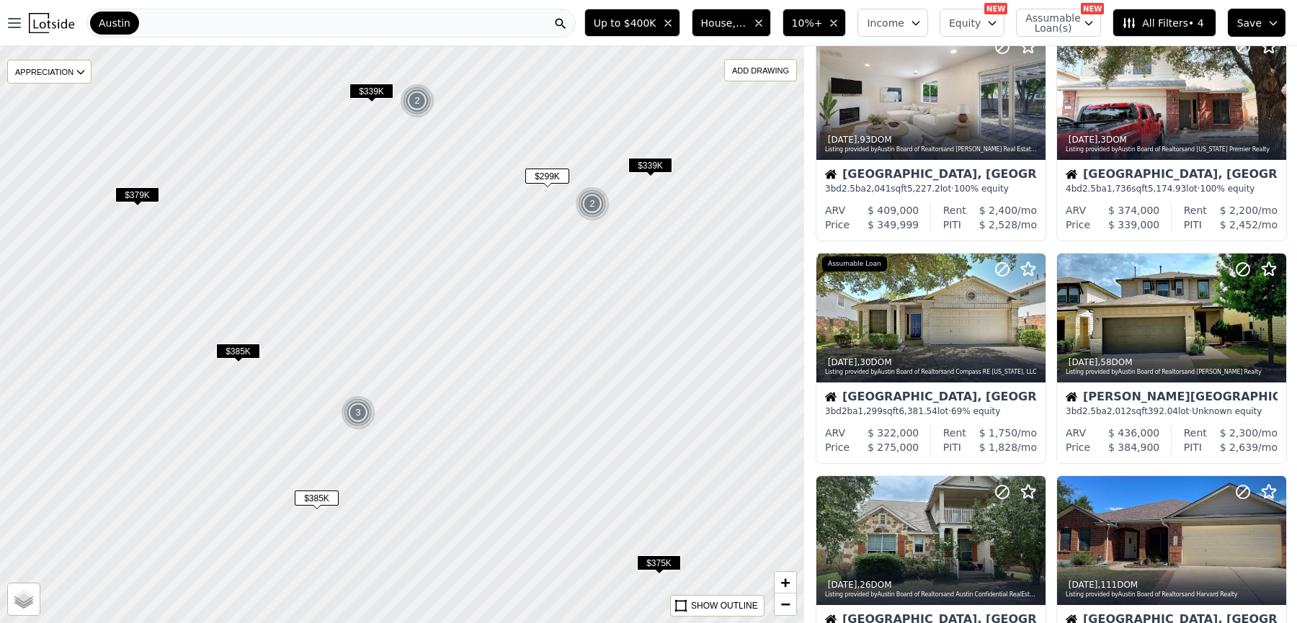
scroll to position [499, 0]
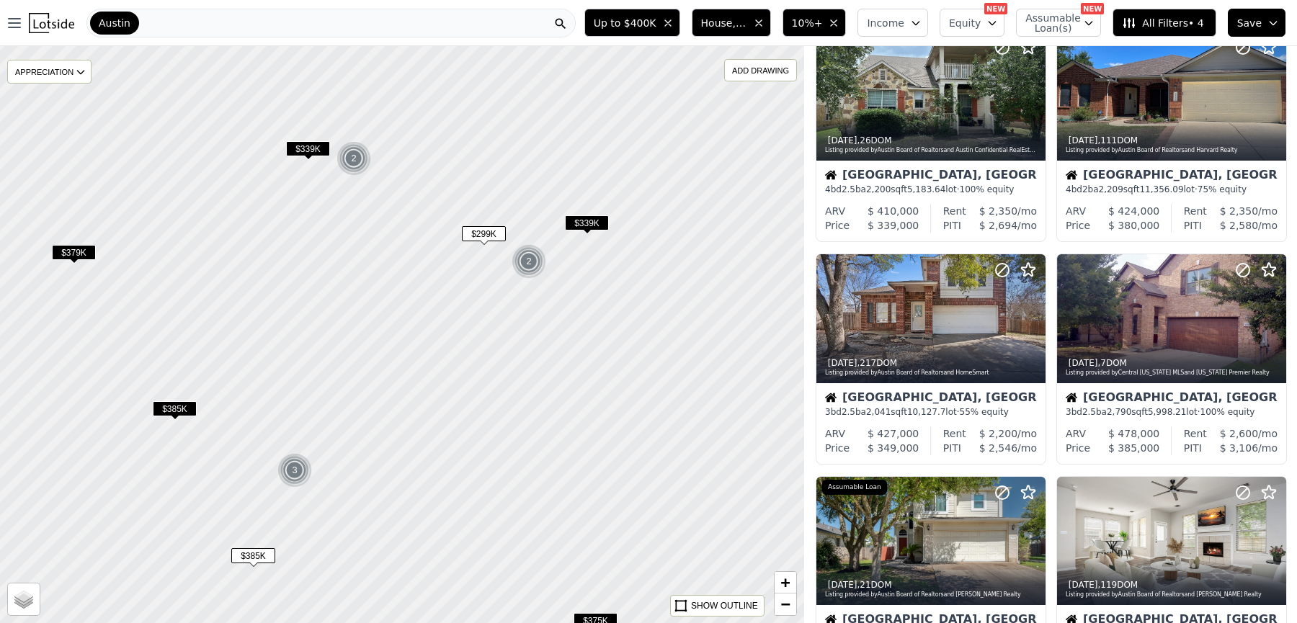
drag, startPoint x: 520, startPoint y: 178, endPoint x: 455, endPoint y: 235, distance: 86.3
click at [455, 235] on div at bounding box center [401, 334] width 965 height 693
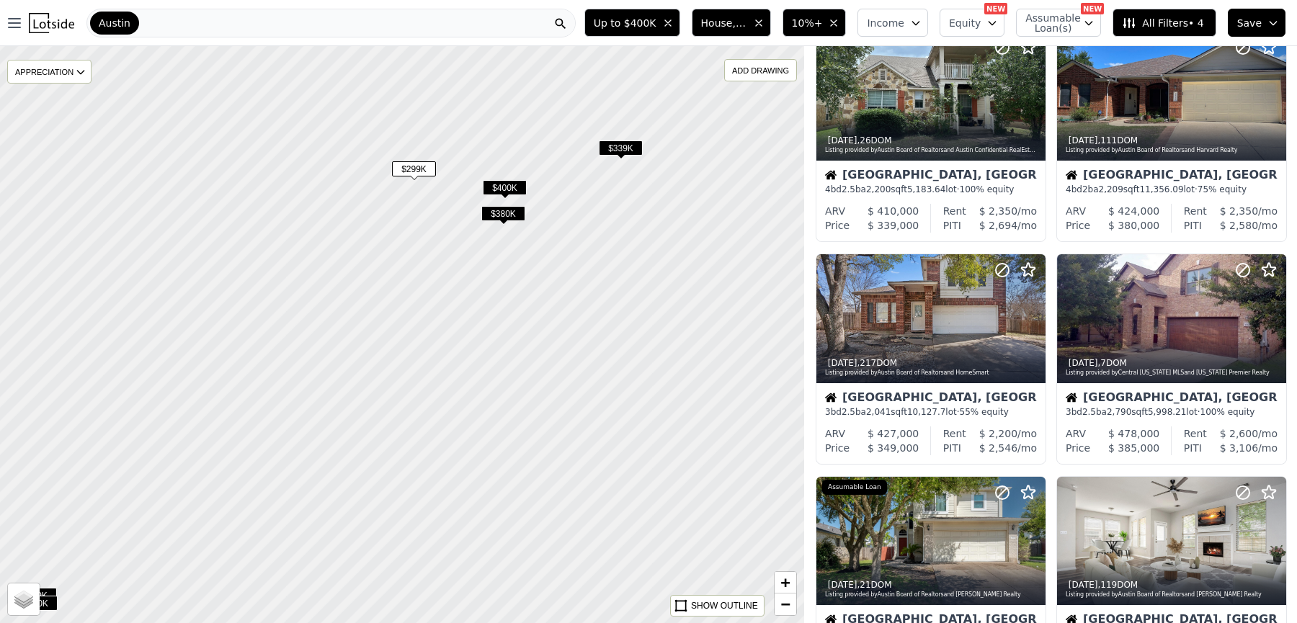
scroll to position [277, 0]
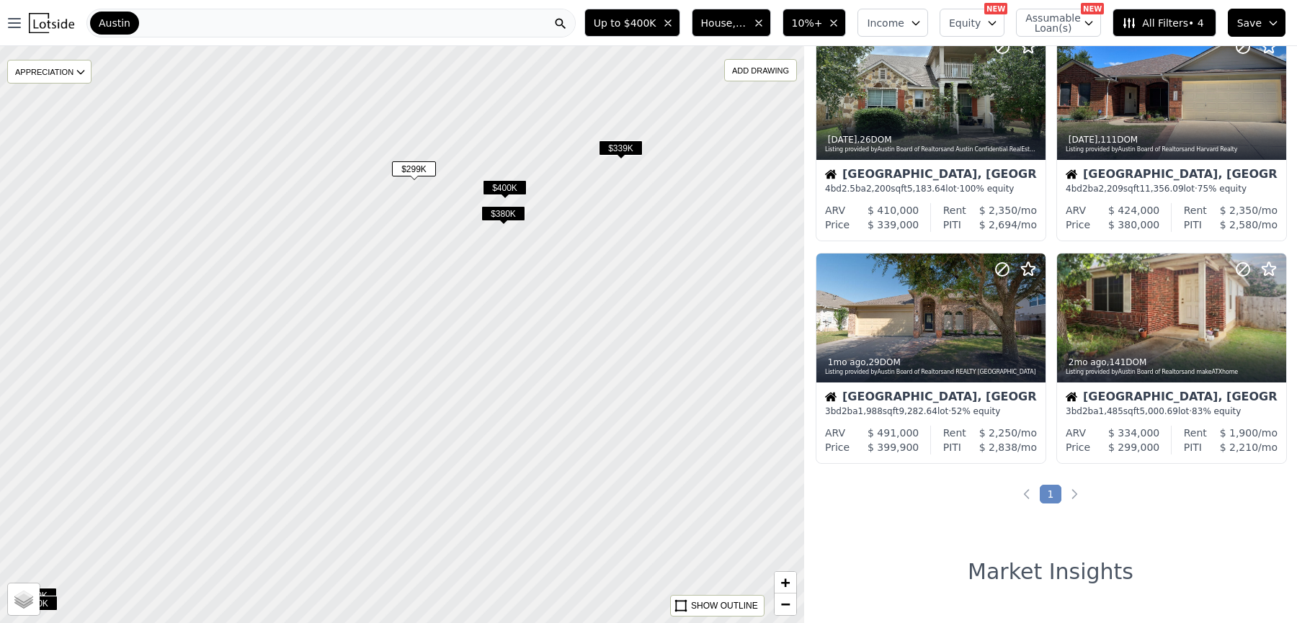
click at [508, 176] on div at bounding box center [401, 334] width 965 height 693
click at [509, 186] on span "$400K" at bounding box center [505, 187] width 44 height 15
click at [901, 411] on div "3 bd 2 ba 1,988 sqft 9,282.64 lot · 52% equity" at bounding box center [931, 412] width 210 height 12
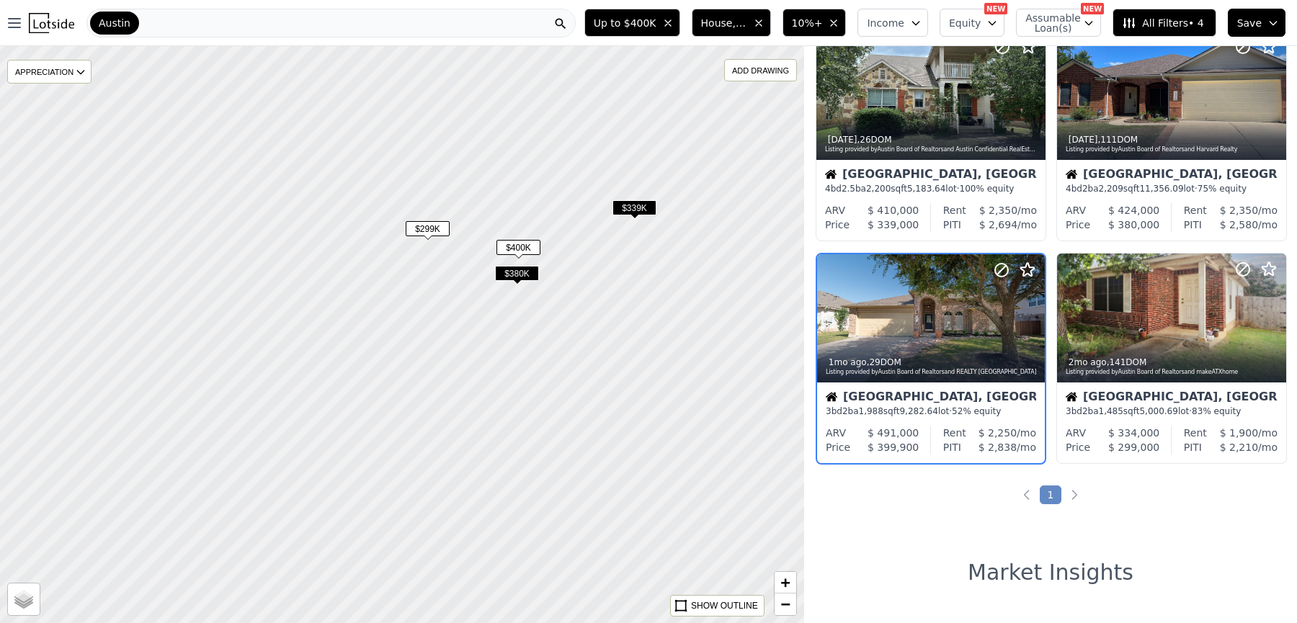
drag, startPoint x: 499, startPoint y: 266, endPoint x: 513, endPoint y: 326, distance: 61.4
click at [513, 326] on div at bounding box center [401, 334] width 965 height 693
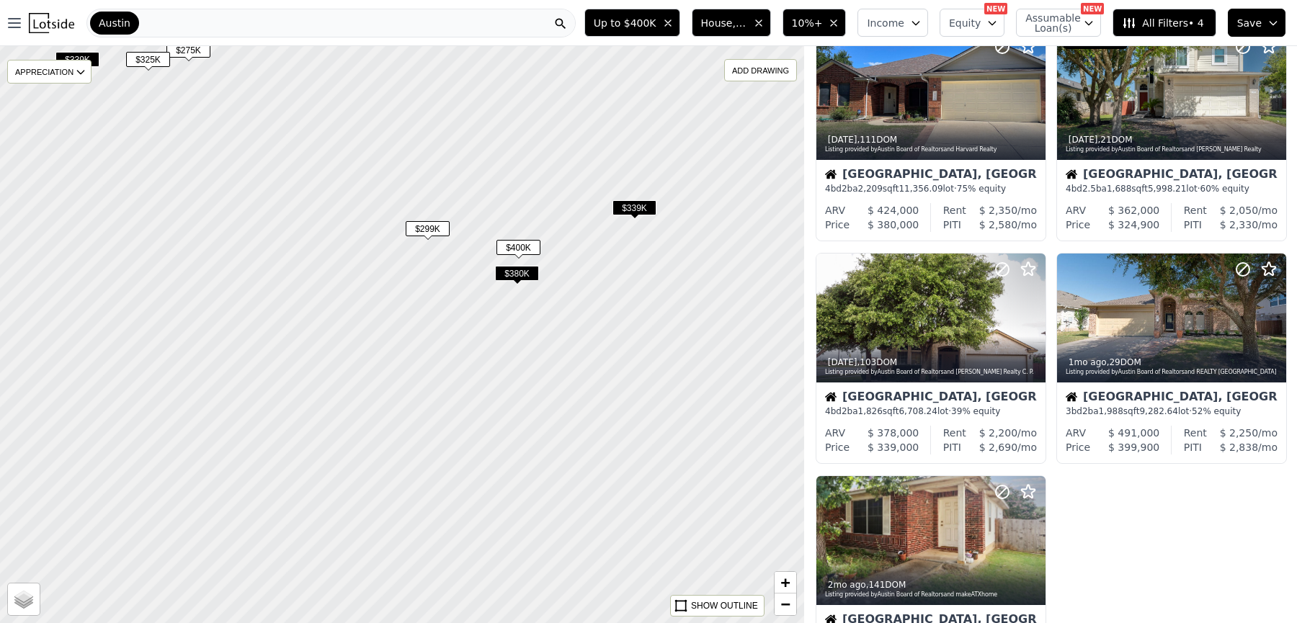
scroll to position [55, 0]
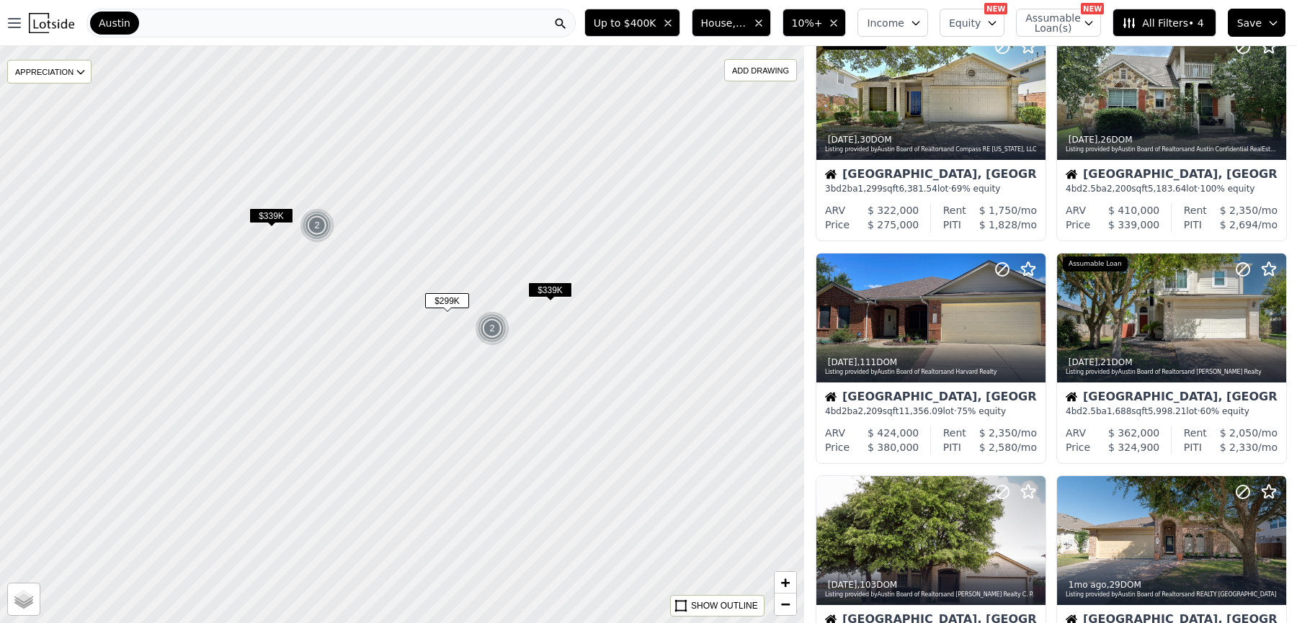
scroll to position [499, 0]
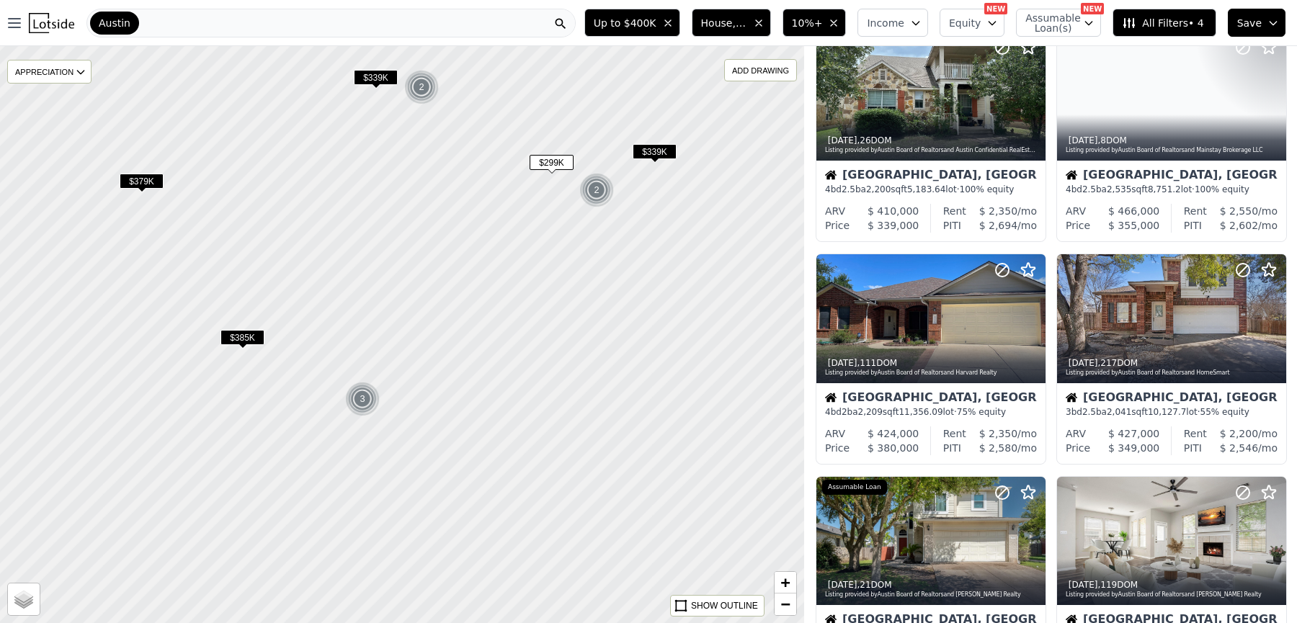
drag, startPoint x: 466, startPoint y: 384, endPoint x: 571, endPoint y: 245, distance: 174.4
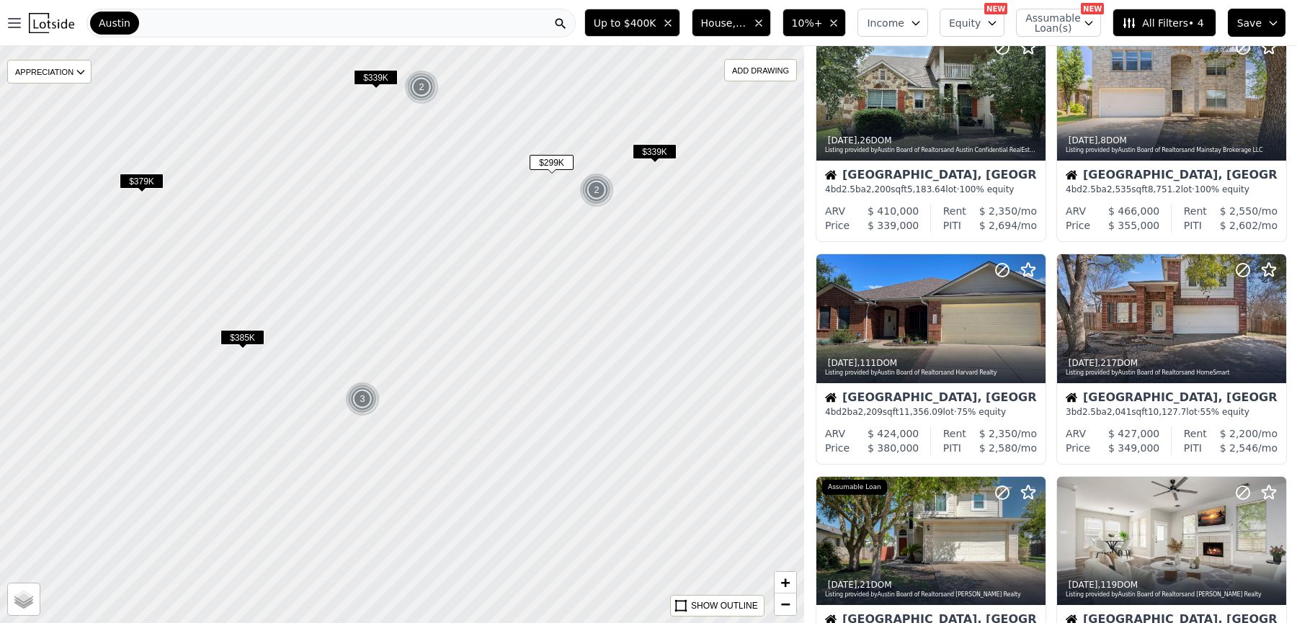
click at [571, 245] on div at bounding box center [401, 334] width 965 height 693
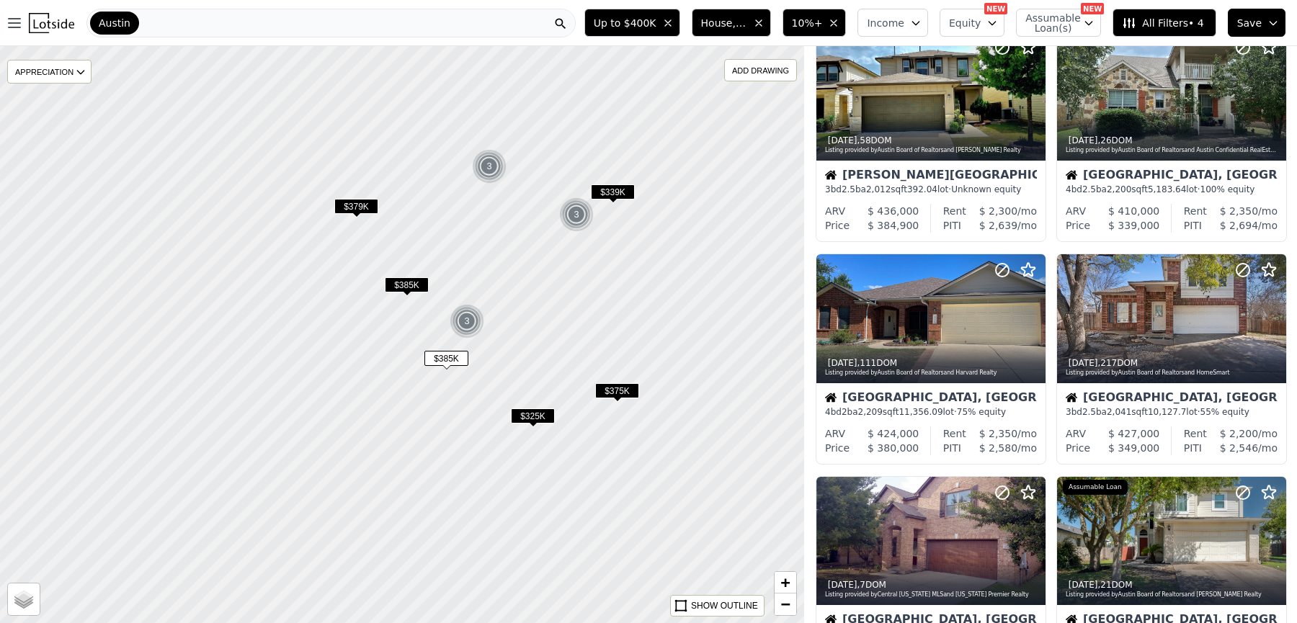
scroll to position [721, 0]
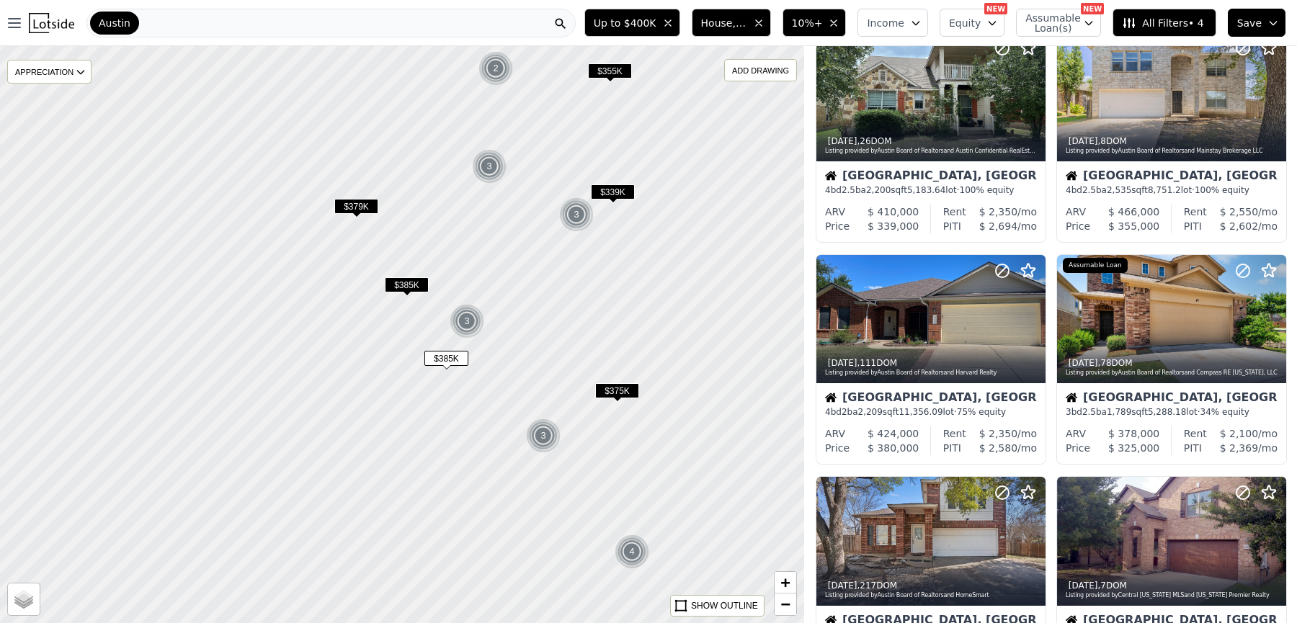
drag, startPoint x: 539, startPoint y: 352, endPoint x: 538, endPoint y: 207, distance: 144.9
click at [538, 207] on div at bounding box center [401, 334] width 965 height 693
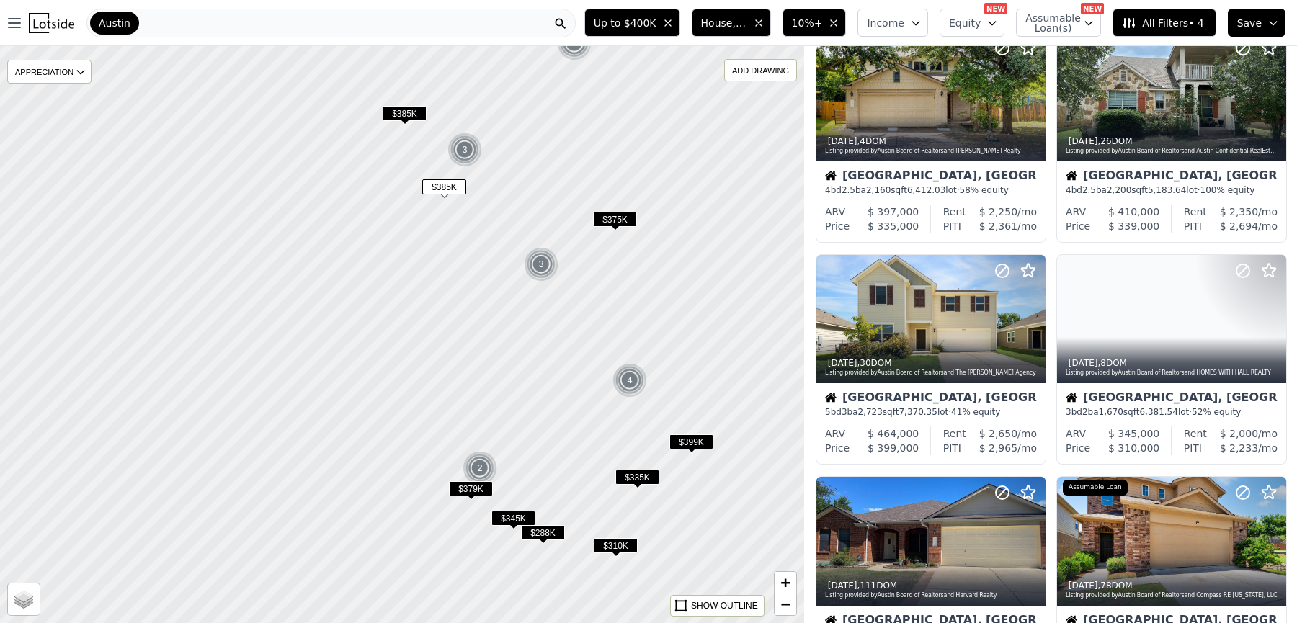
drag, startPoint x: 535, startPoint y: 228, endPoint x: 535, endPoint y: 76, distance: 152.8
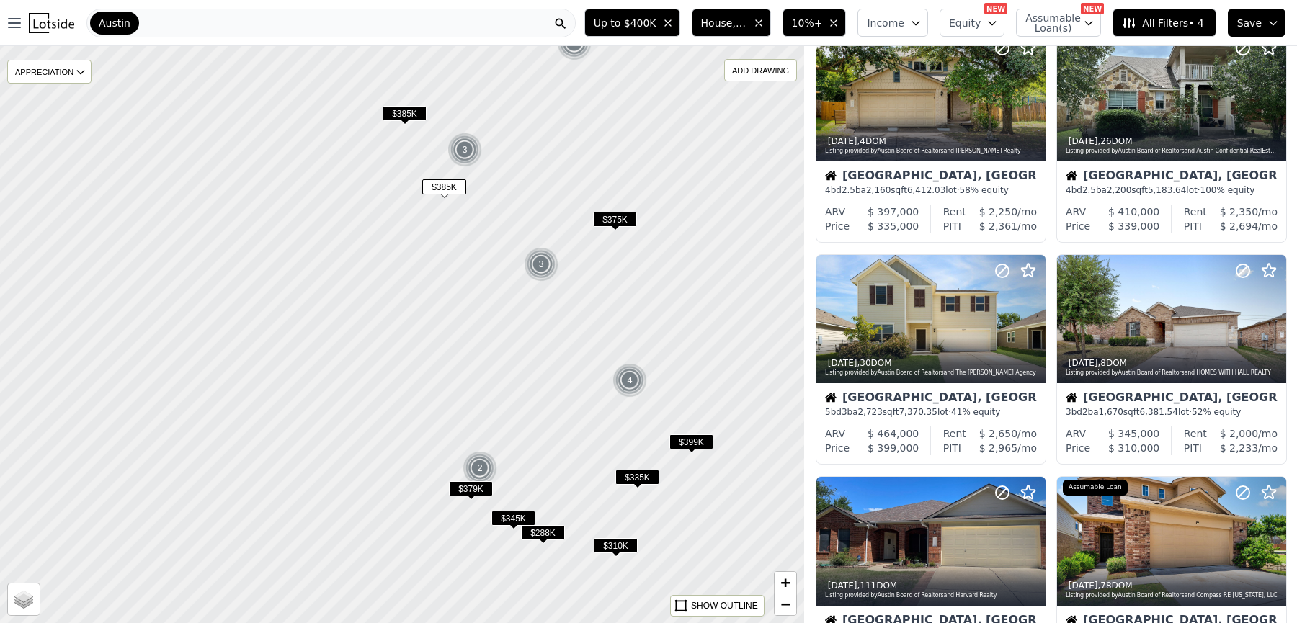
click at [535, 78] on div at bounding box center [401, 320] width 965 height 693
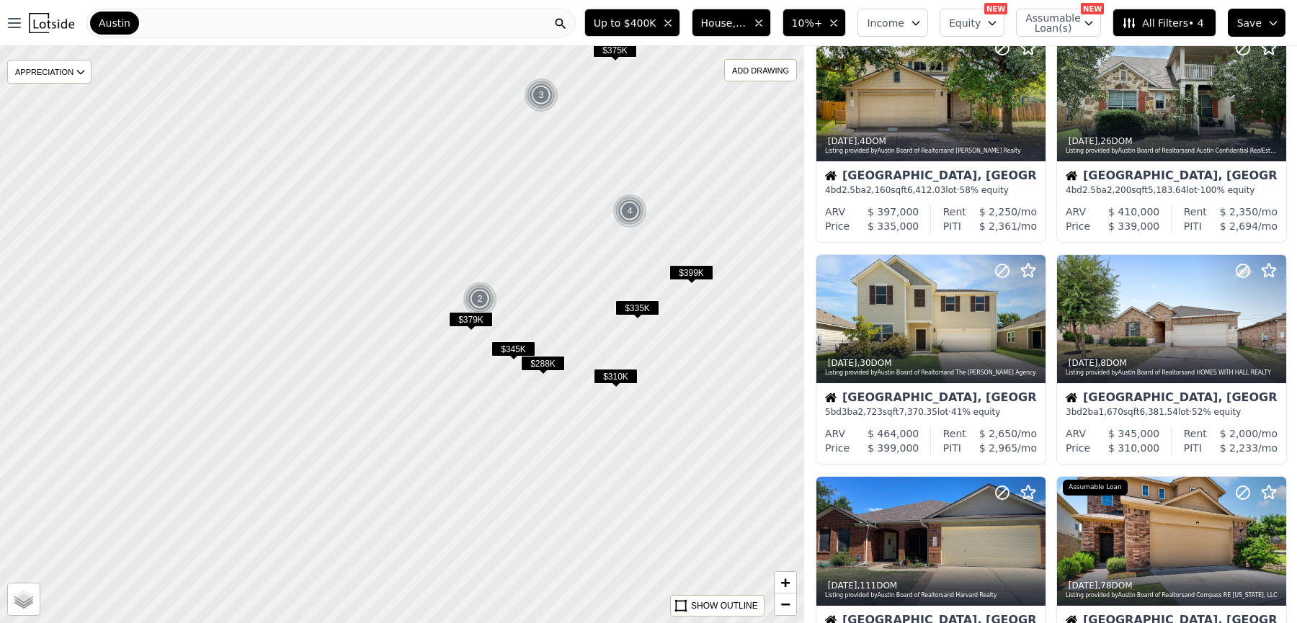
scroll to position [277, 0]
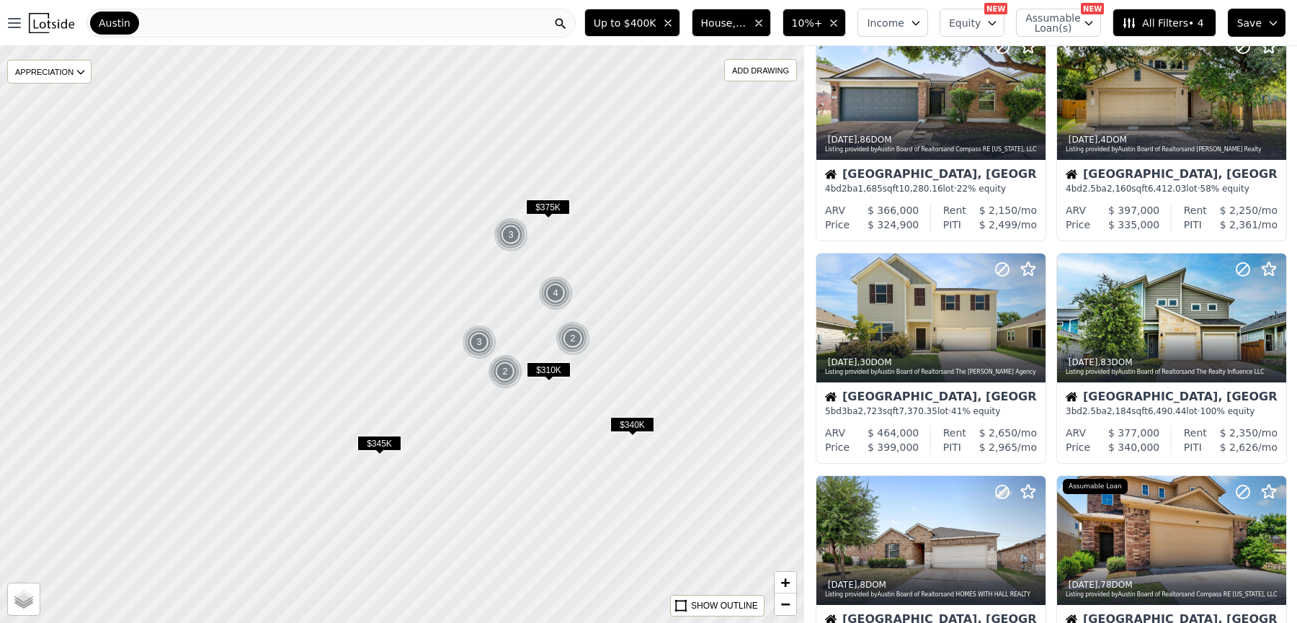
drag, startPoint x: 484, startPoint y: 331, endPoint x: 484, endPoint y: 175, distance: 155.7
click at [484, 175] on div at bounding box center [401, 334] width 965 height 693
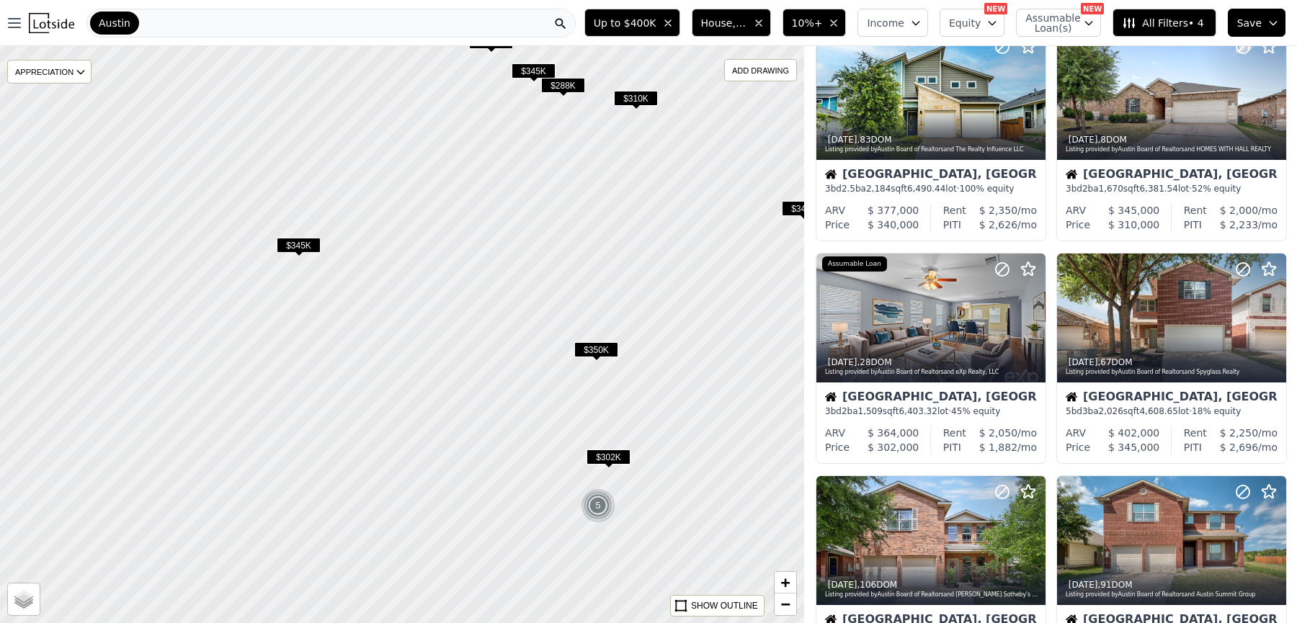
click at [187, 39] on nav "Open main menu Austin" at bounding box center [289, 23] width 579 height 46
click at [206, 31] on div "Austin" at bounding box center [330, 23] width 489 height 29
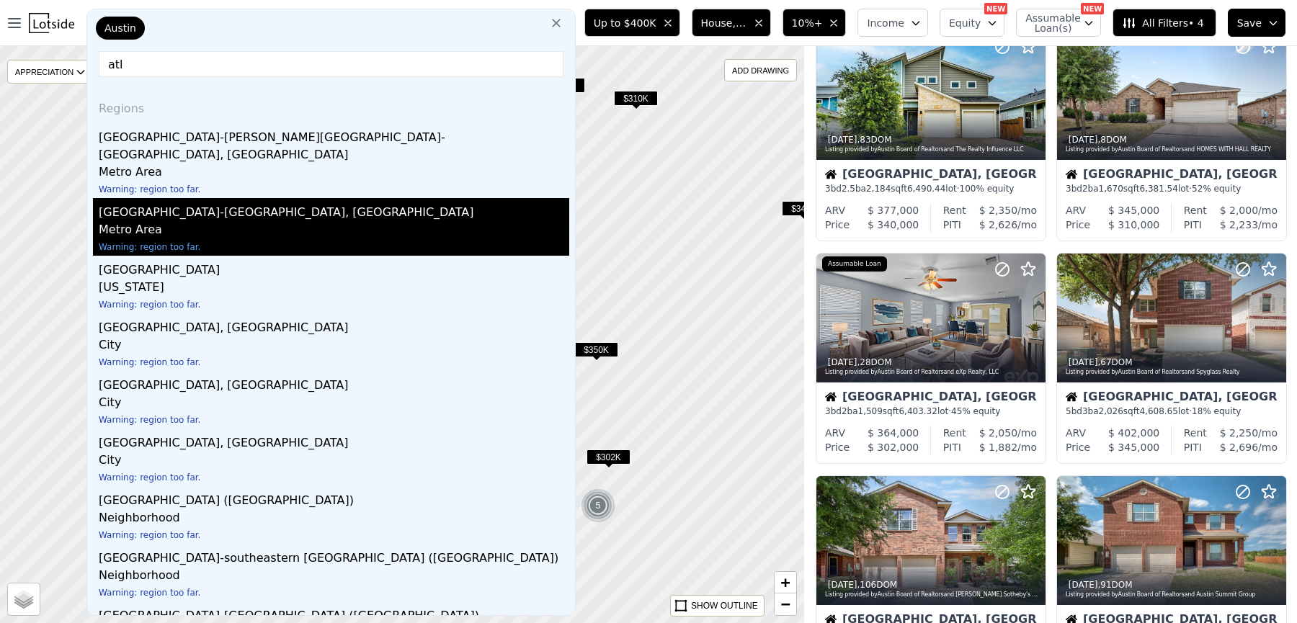
type input "atl"
click at [166, 198] on div "Atlantic City-Hammonton, NJ" at bounding box center [334, 209] width 471 height 23
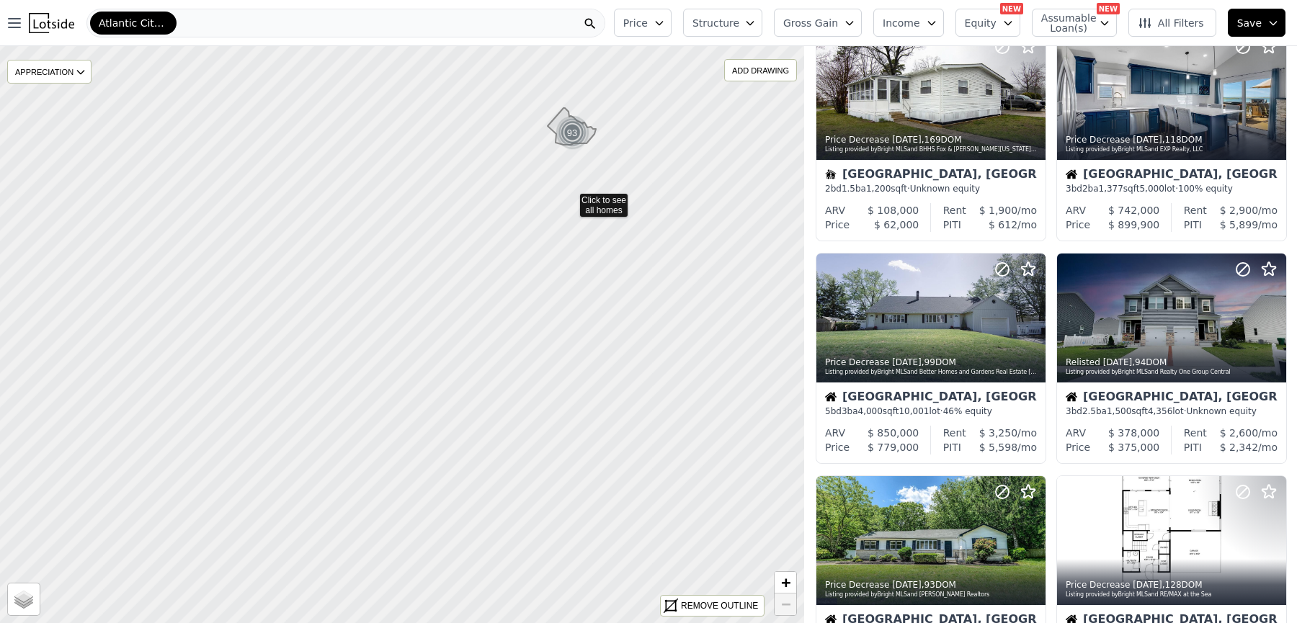
drag, startPoint x: 375, startPoint y: 470, endPoint x: 570, endPoint y: 200, distance: 333.0
click at [258, 24] on div "Atlantic City-Hammonton" at bounding box center [345, 23] width 519 height 29
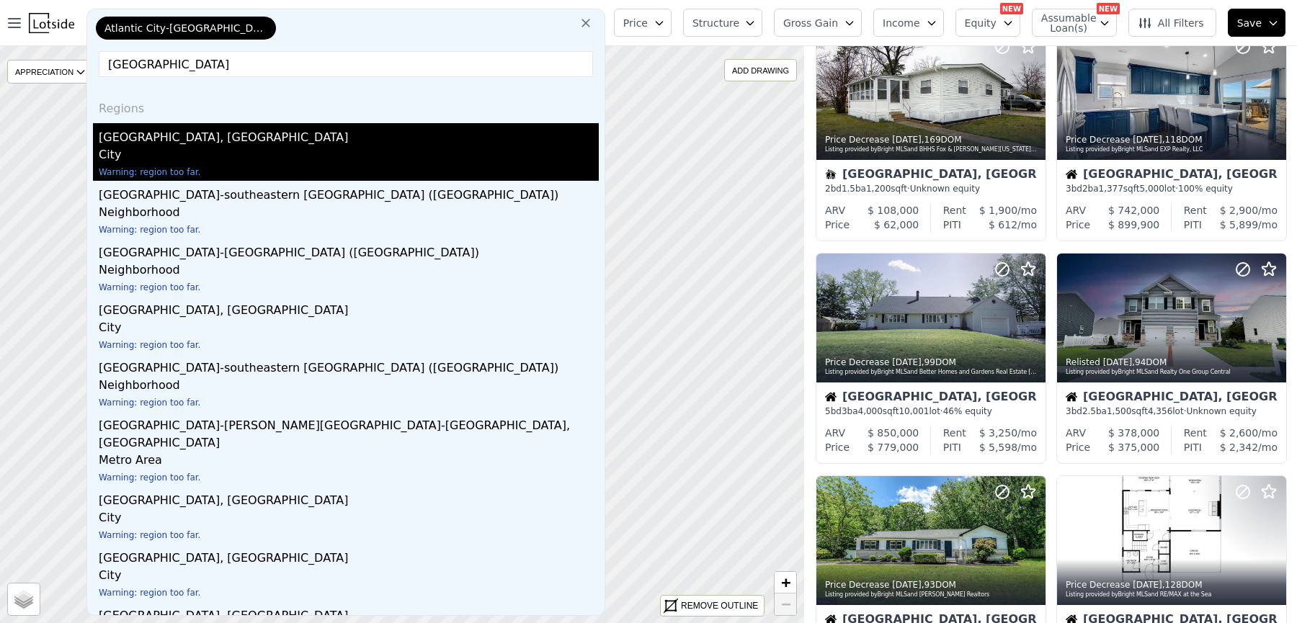
type input "atlanta"
click at [240, 158] on div "City" at bounding box center [349, 156] width 500 height 20
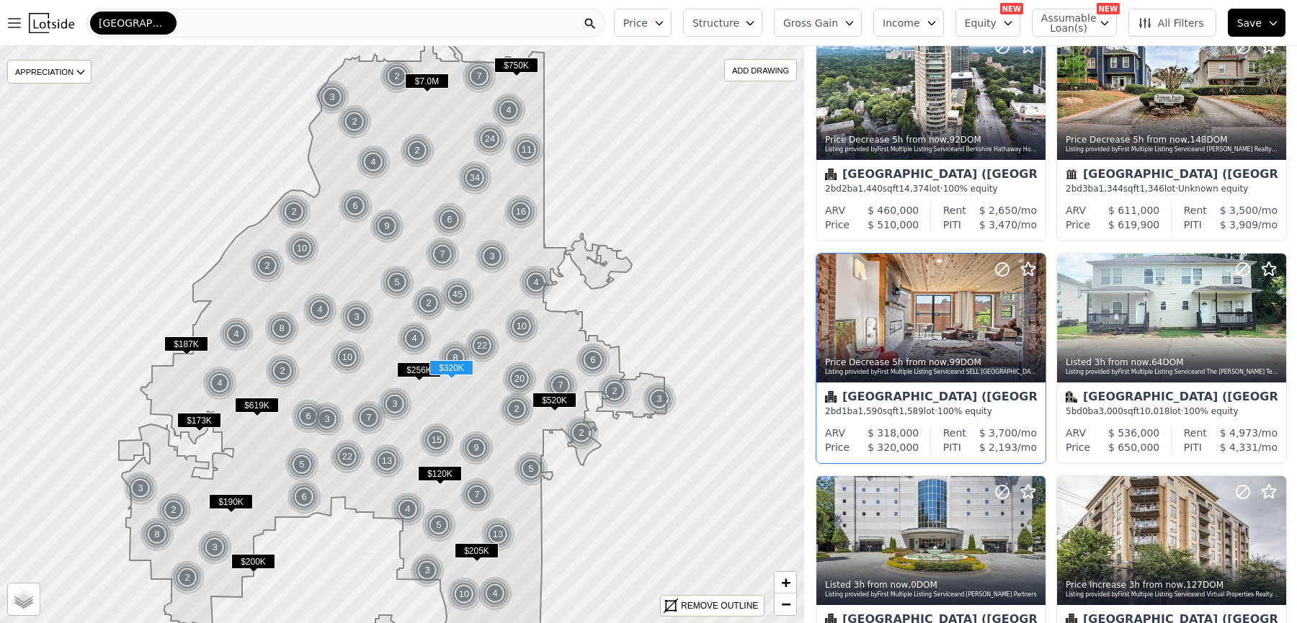
scroll to position [289, 0]
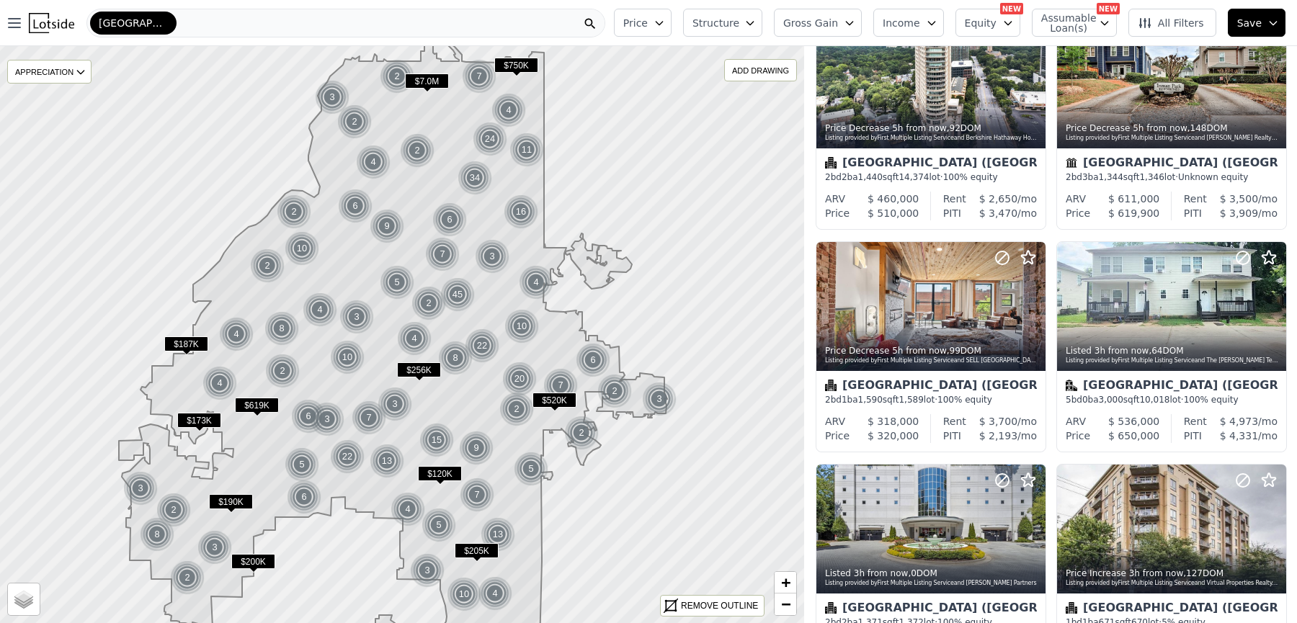
click at [1278, 19] on icon "button" at bounding box center [1274, 23] width 12 height 12
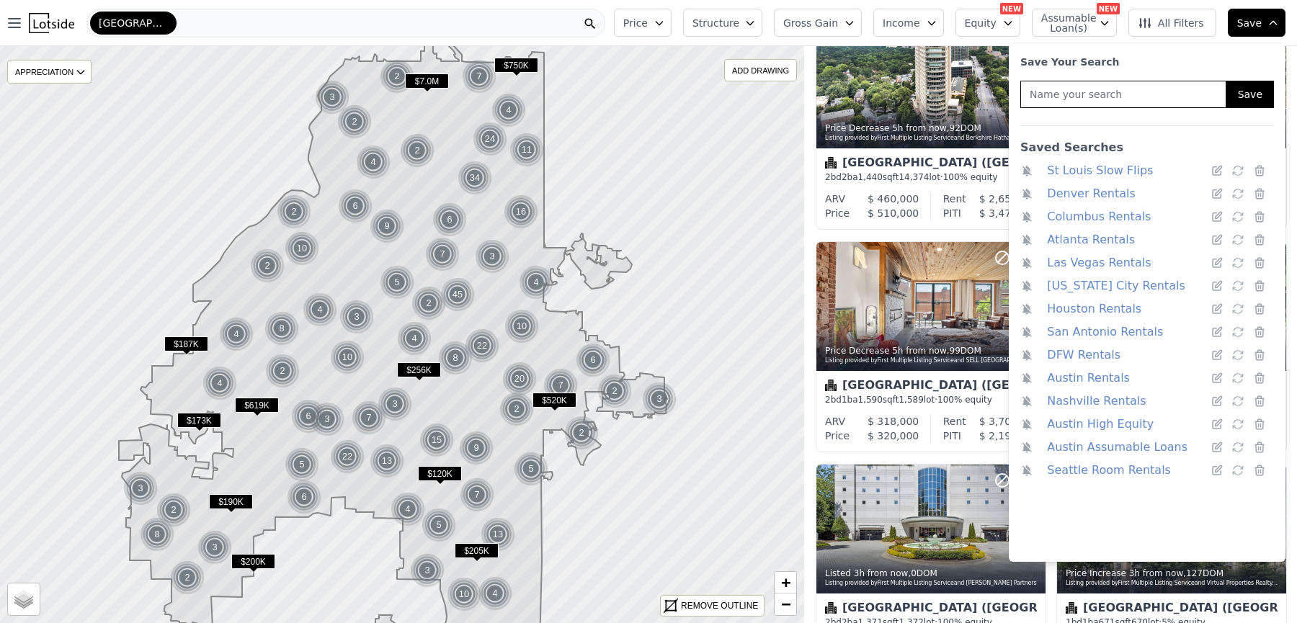
click at [1090, 422] on link "Austin High Equity" at bounding box center [1100, 424] width 107 height 20
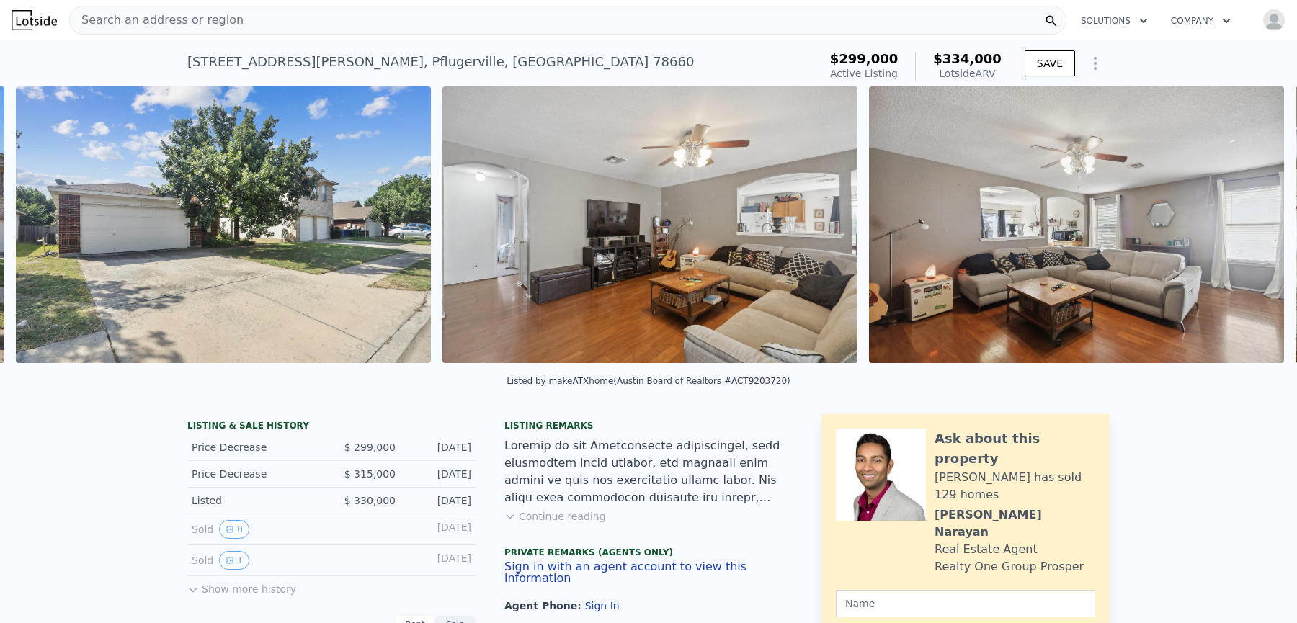
scroll to position [0, 1842]
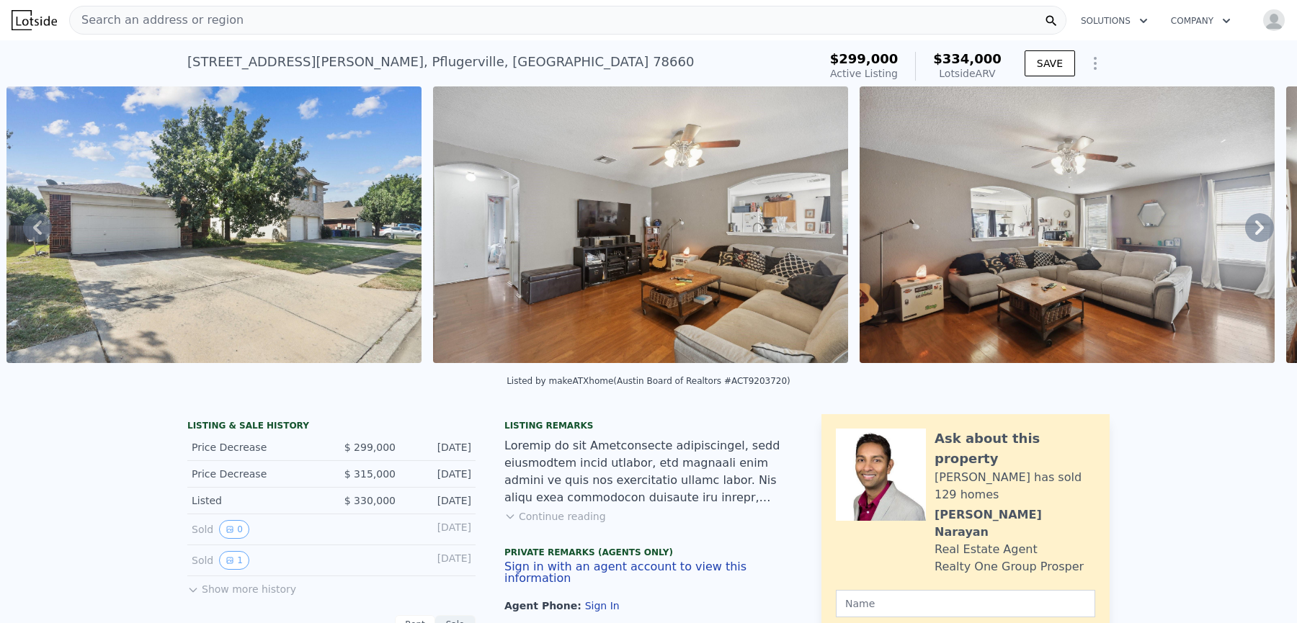
click at [555, 517] on button "Continue reading" at bounding box center [555, 516] width 102 height 14
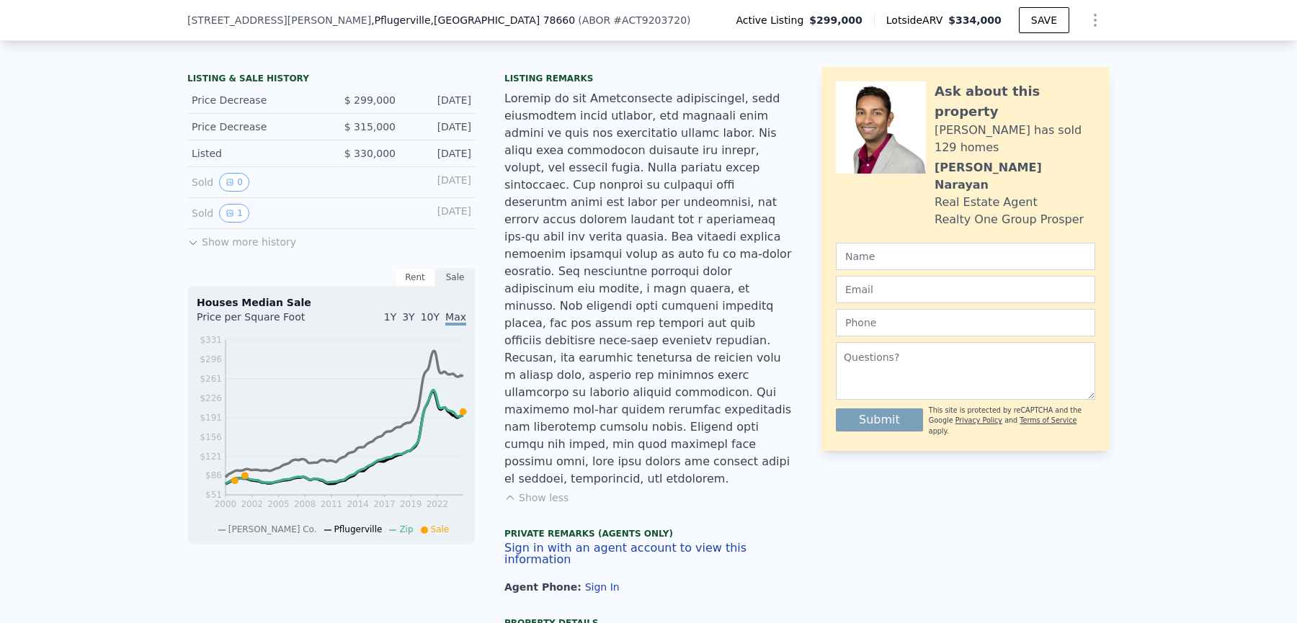
scroll to position [303, 0]
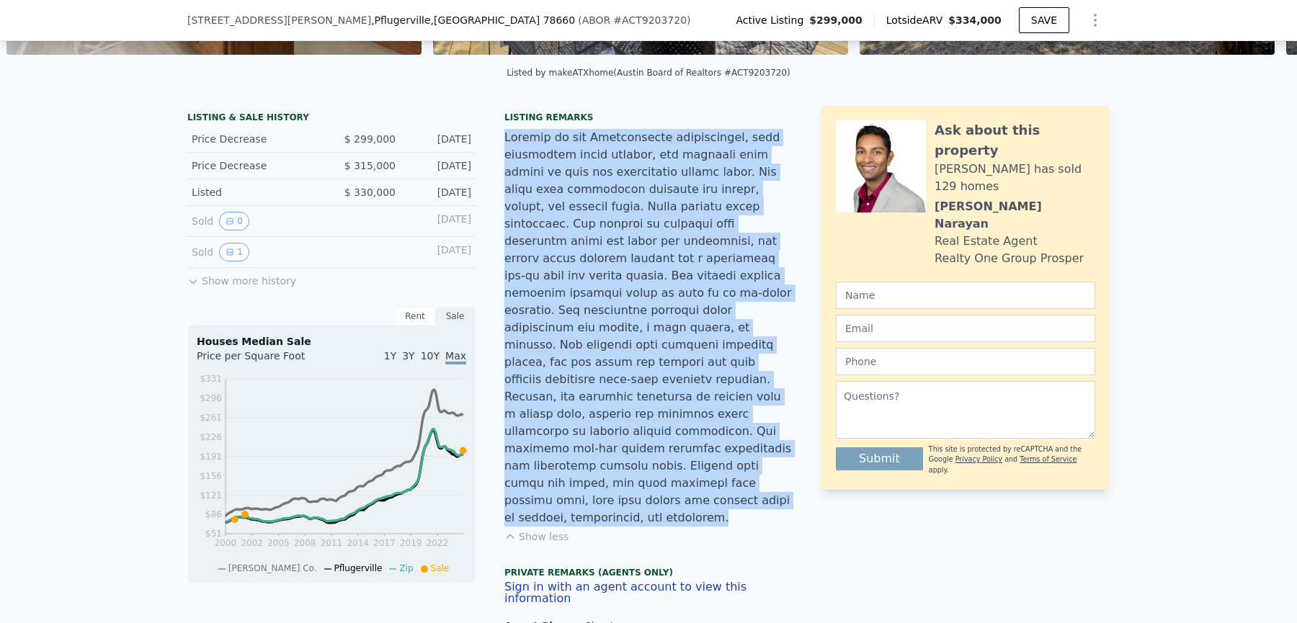
drag, startPoint x: 507, startPoint y: 138, endPoint x: 709, endPoint y: 464, distance: 384.2
click at [709, 464] on div at bounding box center [648, 328] width 288 height 398
drag, startPoint x: 724, startPoint y: 463, endPoint x: 504, endPoint y: 143, distance: 388.6
click at [504, 143] on div at bounding box center [648, 328] width 288 height 398
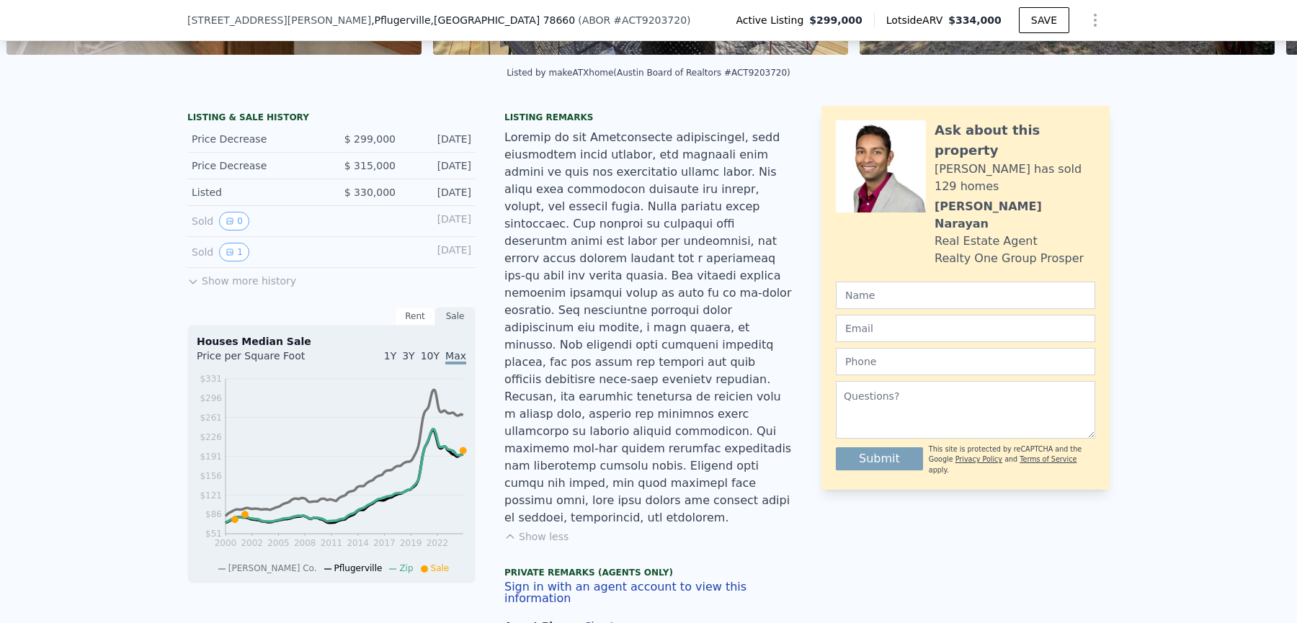
click at [589, 221] on div at bounding box center [648, 328] width 288 height 398
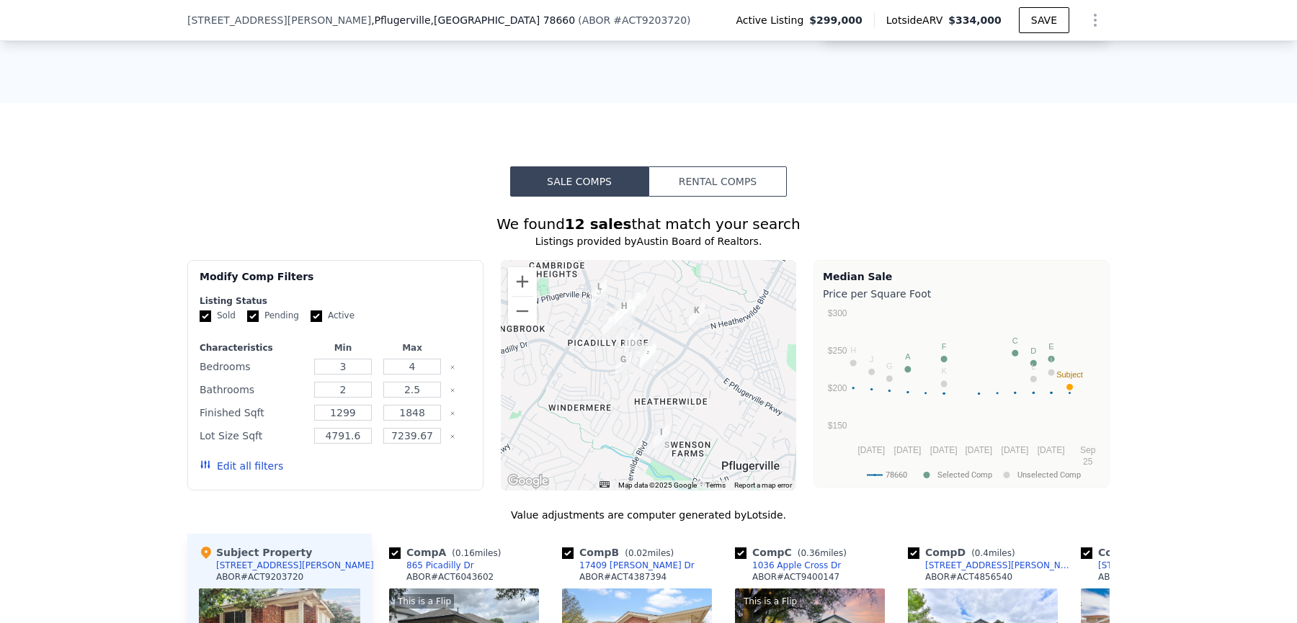
scroll to position [1239, 0]
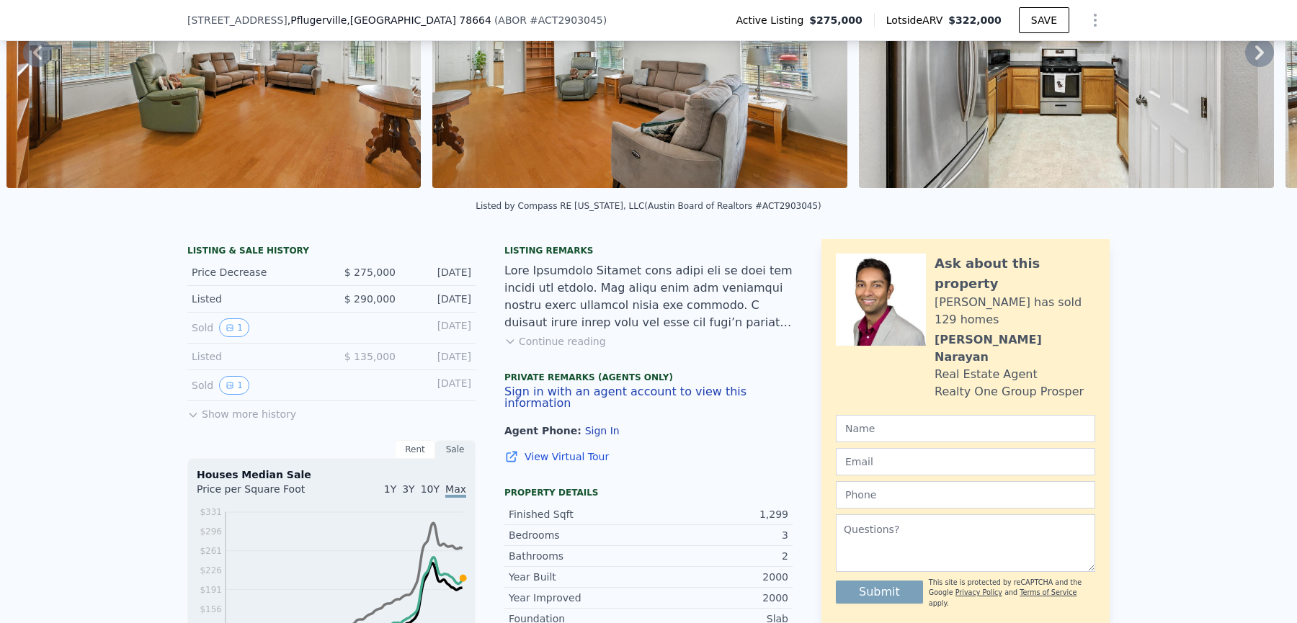
scroll to position [173, 0]
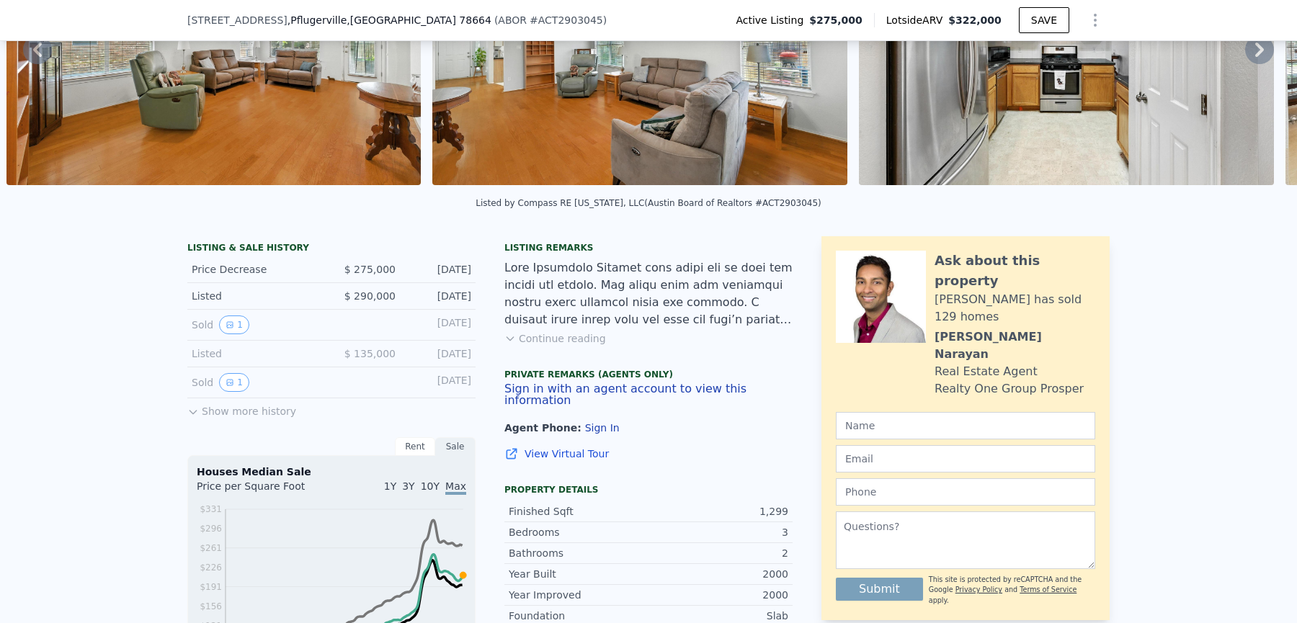
click at [582, 334] on button "Continue reading" at bounding box center [555, 338] width 102 height 14
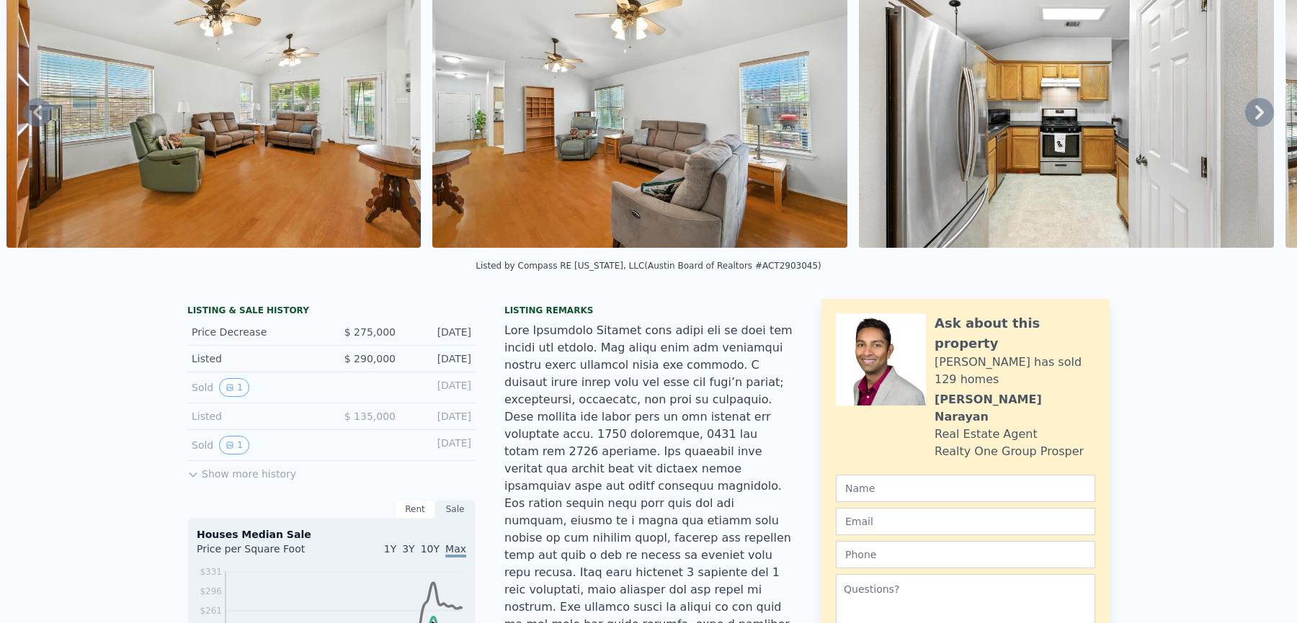
scroll to position [0, 0]
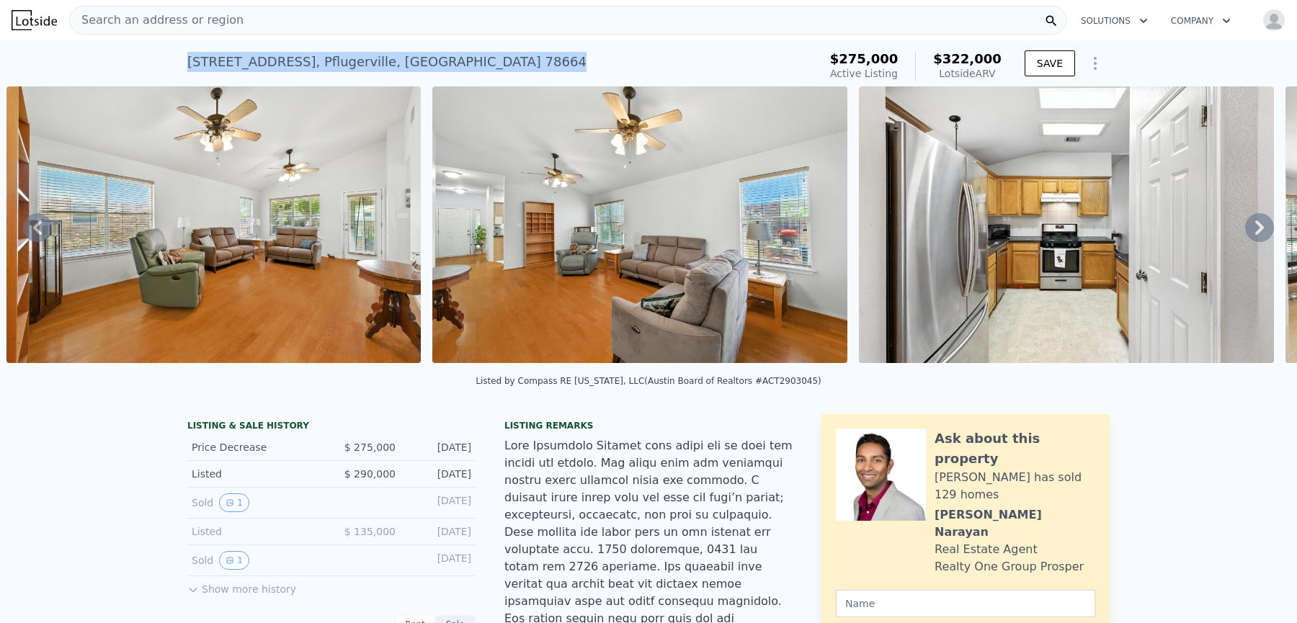
drag, startPoint x: 186, startPoint y: 61, endPoint x: 499, endPoint y: 71, distance: 313.6
click at [499, 71] on div "17502 Salt Flat Ln , Pflugerville , TX 78664 Active at $275k (~ARV $322k ) $275…" at bounding box center [648, 63] width 1297 height 46
copy div "17502 Salt Flat Ln , Pflugerville , TX 78664"
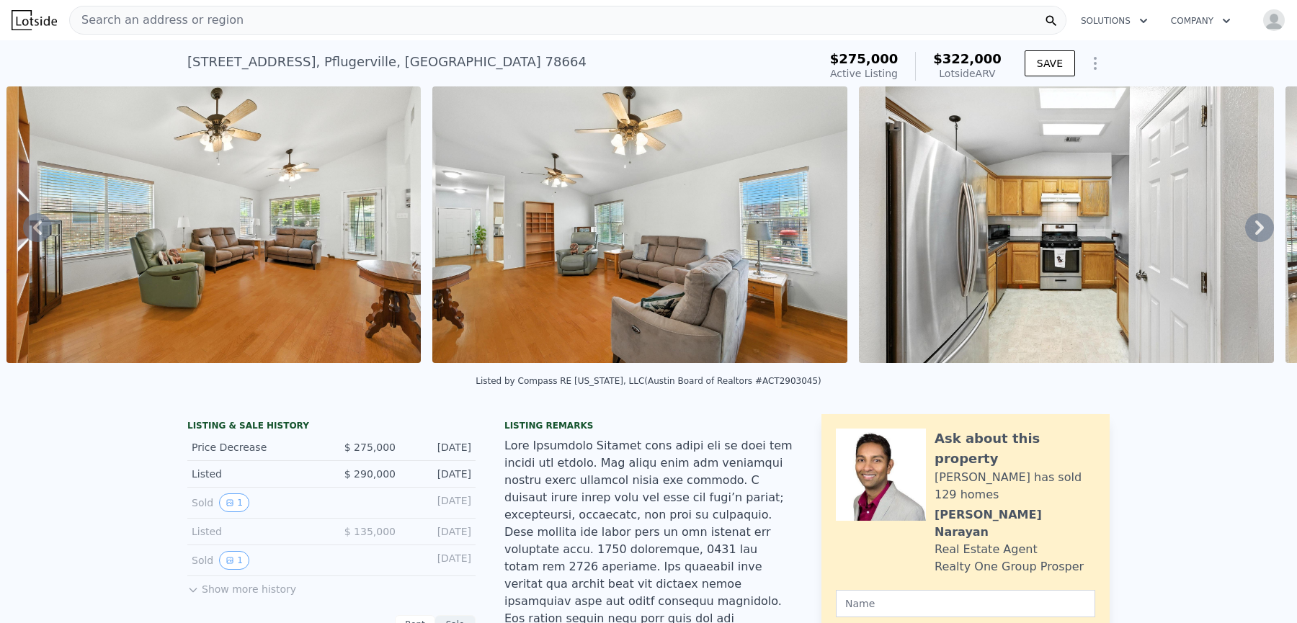
click at [474, 430] on div "LISTING & SALE HISTORY" at bounding box center [331, 427] width 288 height 14
click at [25, 19] on img at bounding box center [34, 20] width 45 height 20
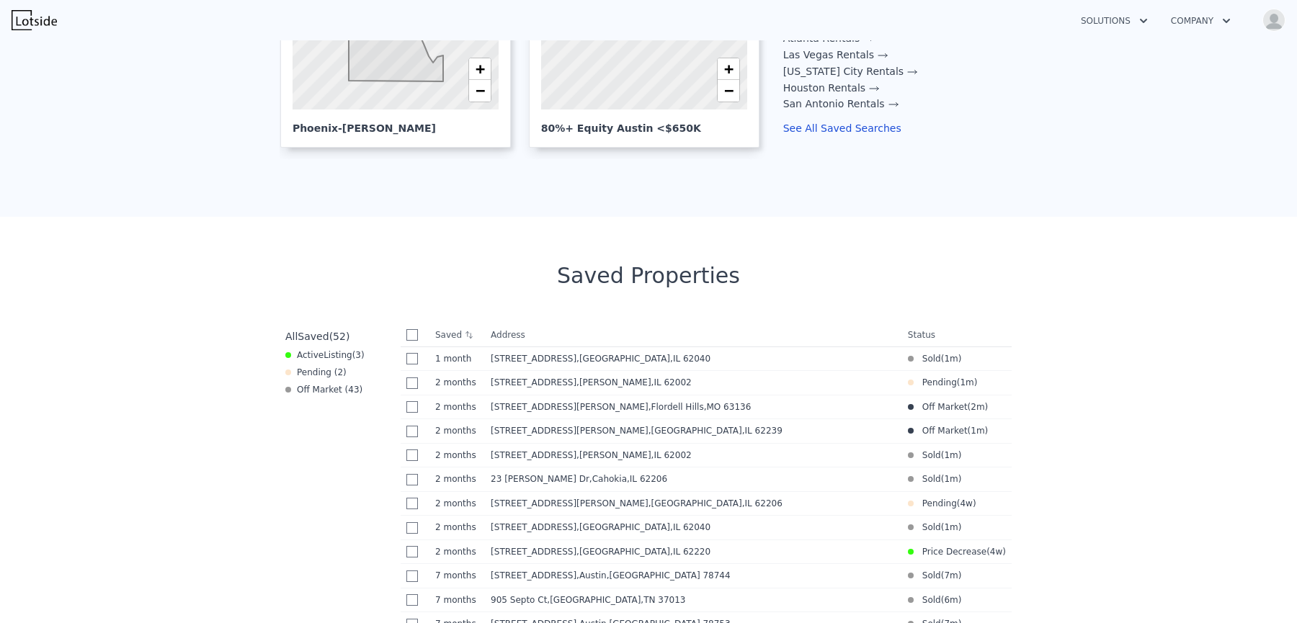
scroll to position [560, 0]
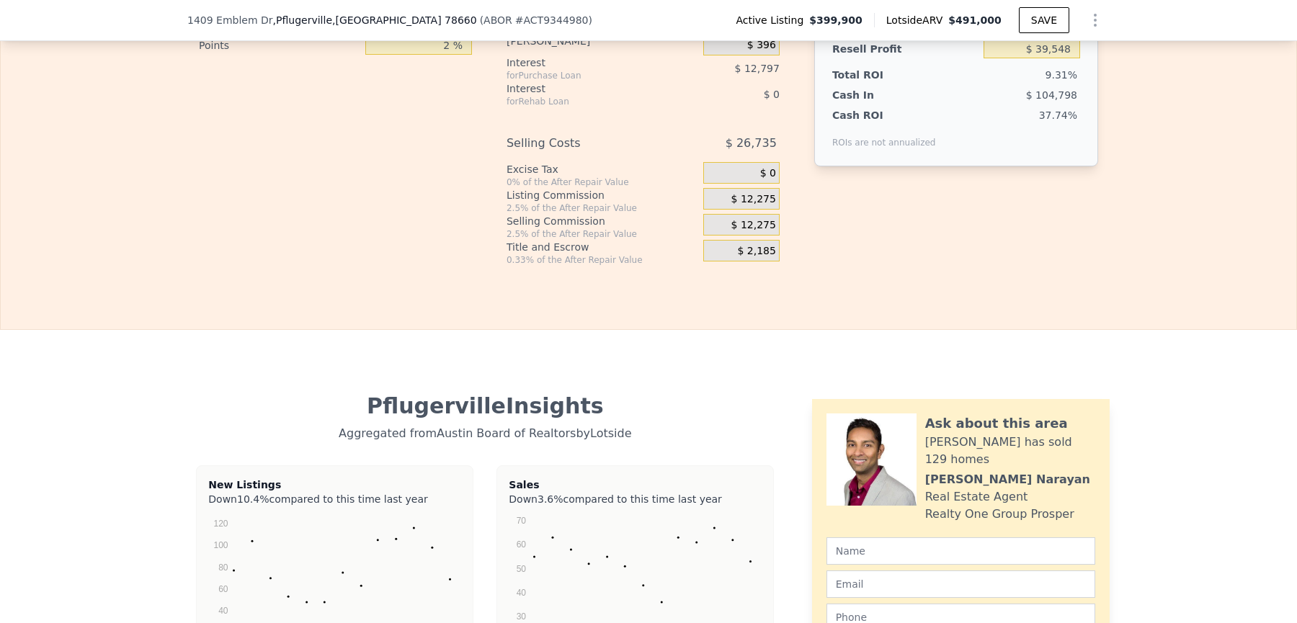
scroll to position [2530, 0]
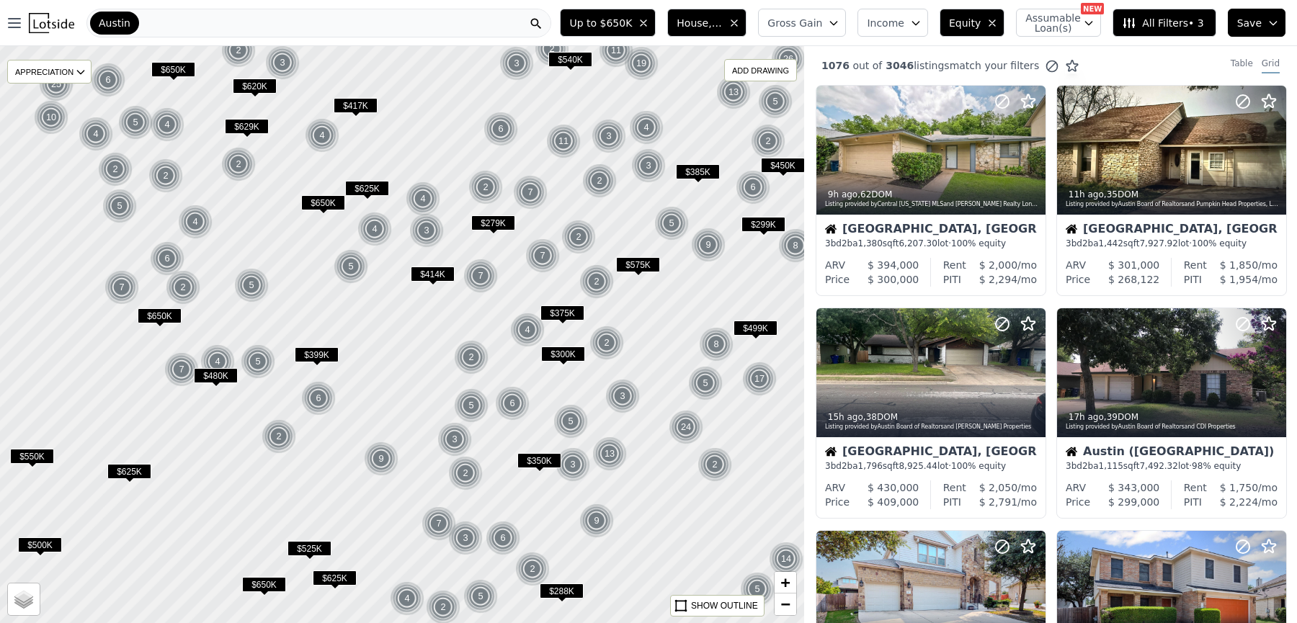
click at [249, 27] on div "Austin" at bounding box center [318, 23] width 465 height 29
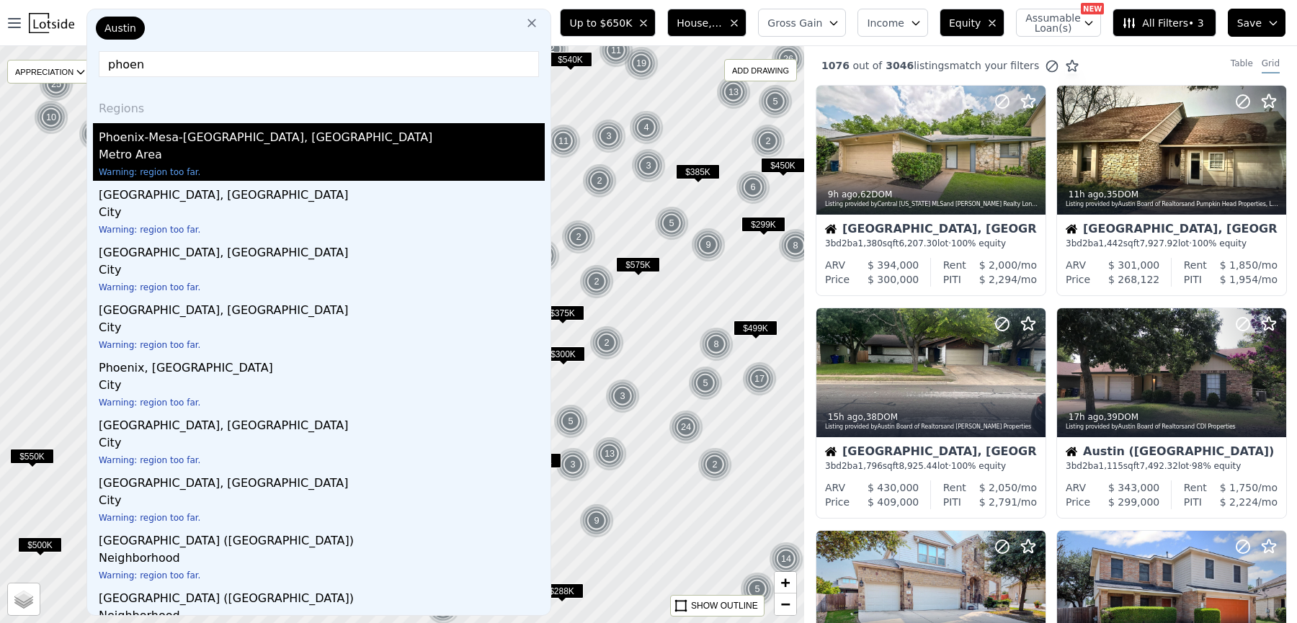
type input "phoen"
click at [252, 164] on div "Metro Area" at bounding box center [322, 156] width 446 height 20
